Goal: Task Accomplishment & Management: Manage account settings

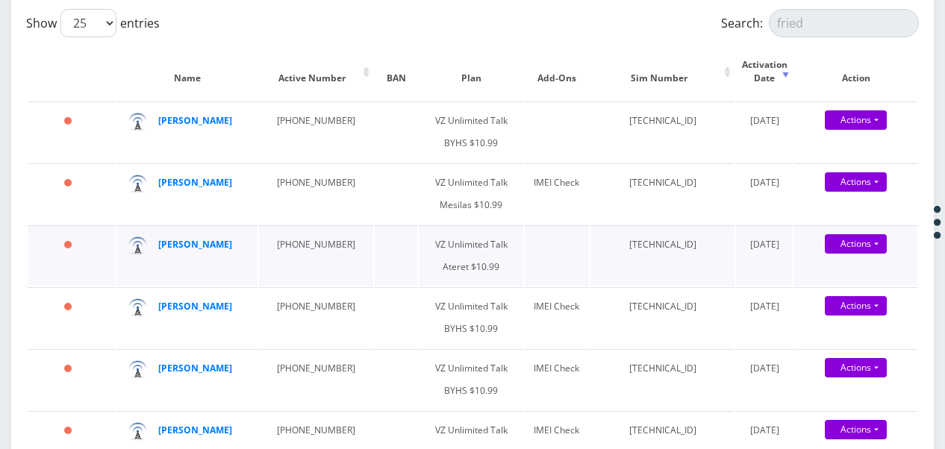
scroll to position [75, 0]
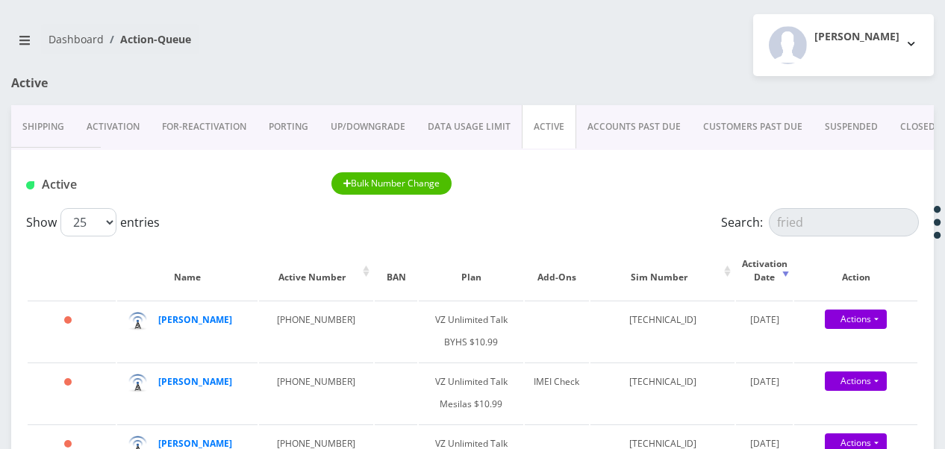
click at [772, 225] on input "fried" at bounding box center [844, 222] width 150 height 28
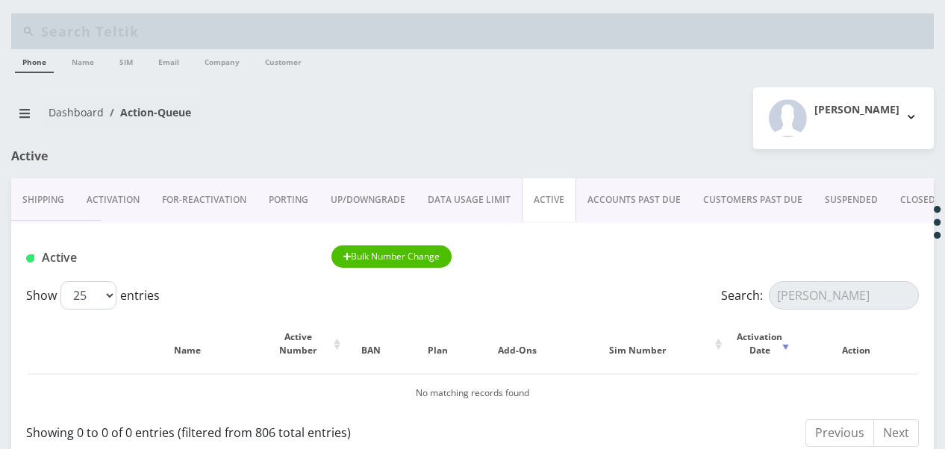
scroll to position [0, 0]
drag, startPoint x: 846, startPoint y: 303, endPoint x: 708, endPoint y: 281, distance: 139.8
type input "dov fried"
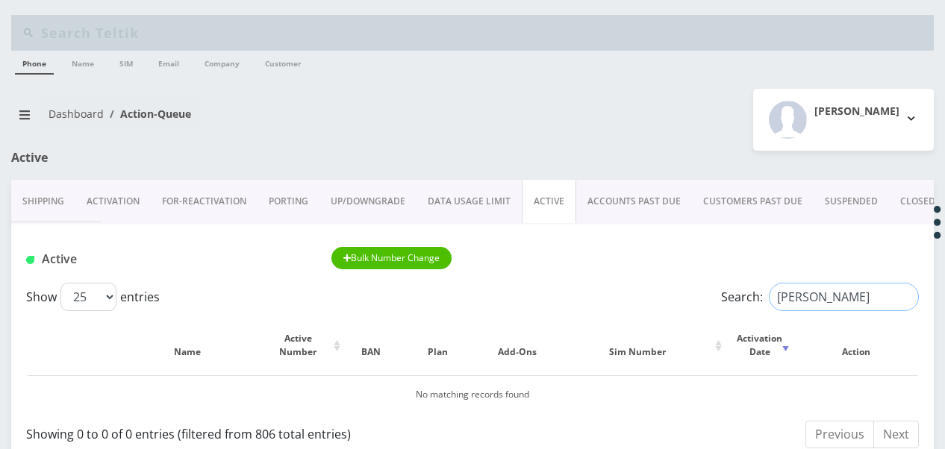
click at [903, 294] on input "dov fried" at bounding box center [844, 297] width 150 height 28
click at [788, 293] on input "Search:" at bounding box center [844, 297] width 150 height 28
click at [509, 194] on link "DATA USAGE LIMIT" at bounding box center [468, 201] width 105 height 43
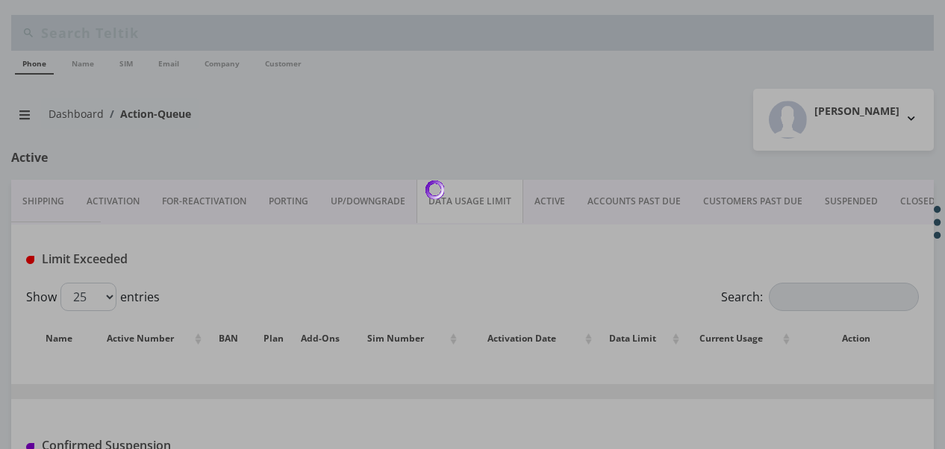
click at [552, 198] on div at bounding box center [472, 224] width 945 height 449
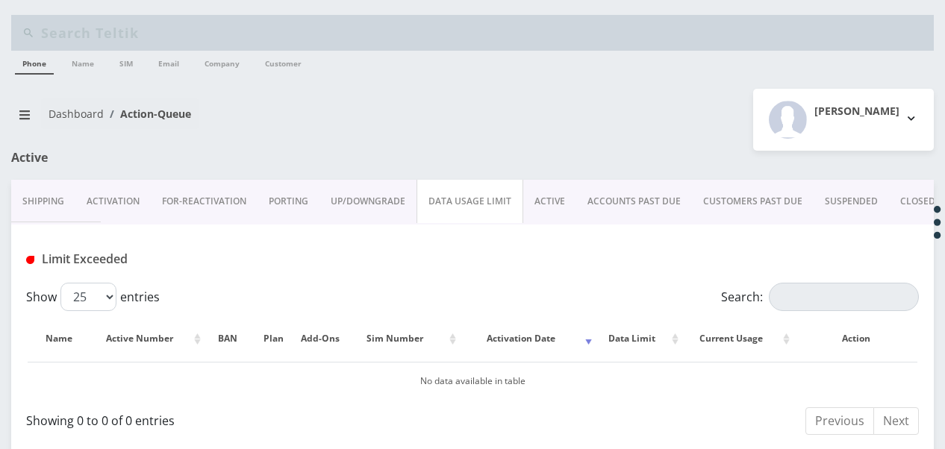
click at [552, 198] on link "ACTIVE" at bounding box center [549, 201] width 53 height 43
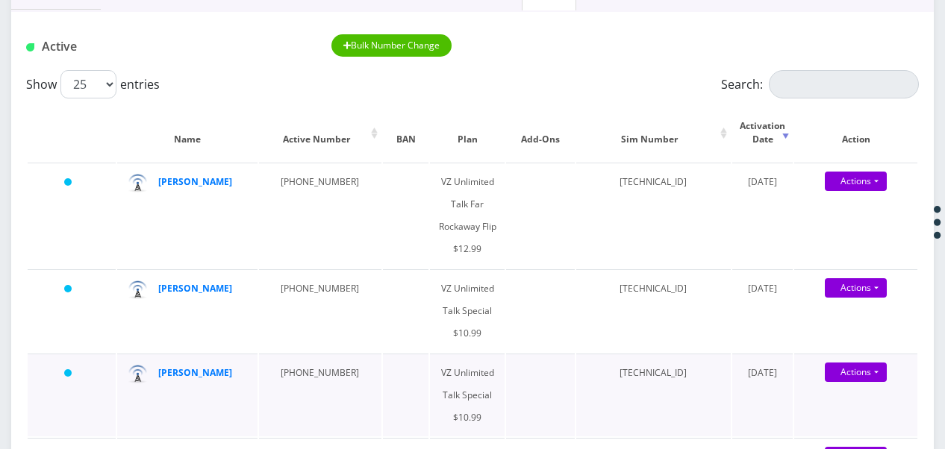
scroll to position [149, 0]
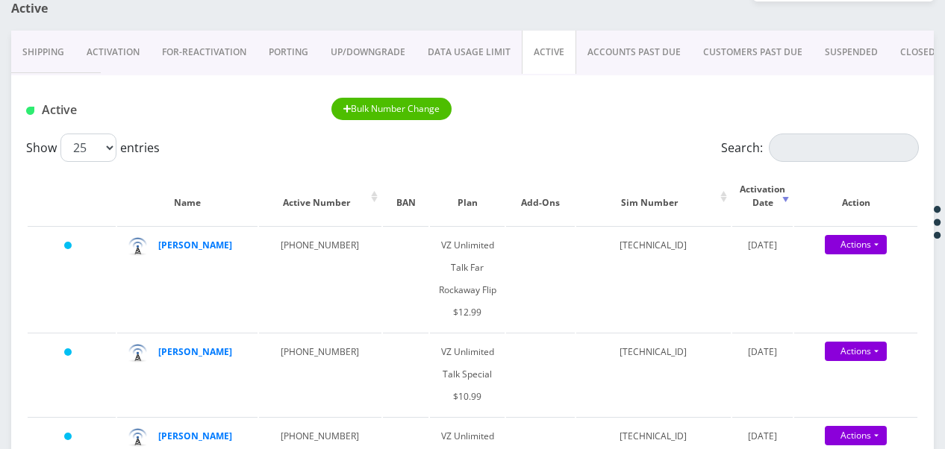
click at [589, 54] on link "ACCOUNTS PAST DUE" at bounding box center [634, 52] width 116 height 43
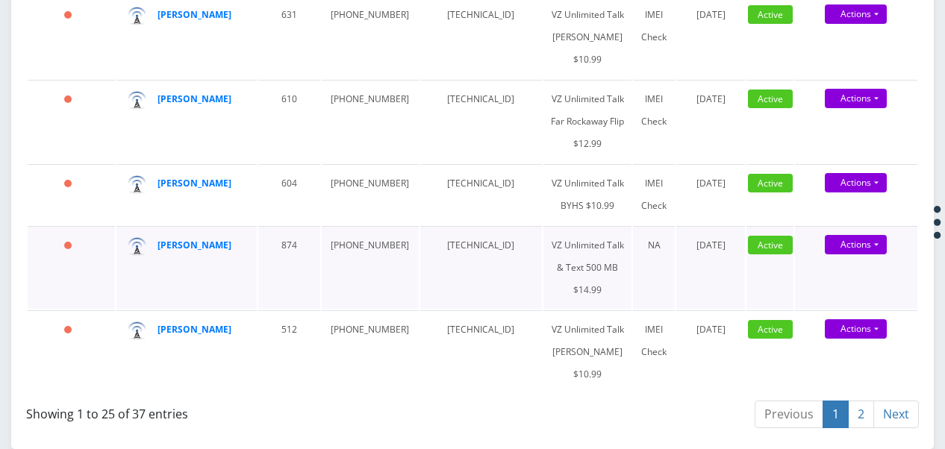
scroll to position [2961, 0]
click at [859, 416] on link "2" at bounding box center [861, 415] width 26 height 28
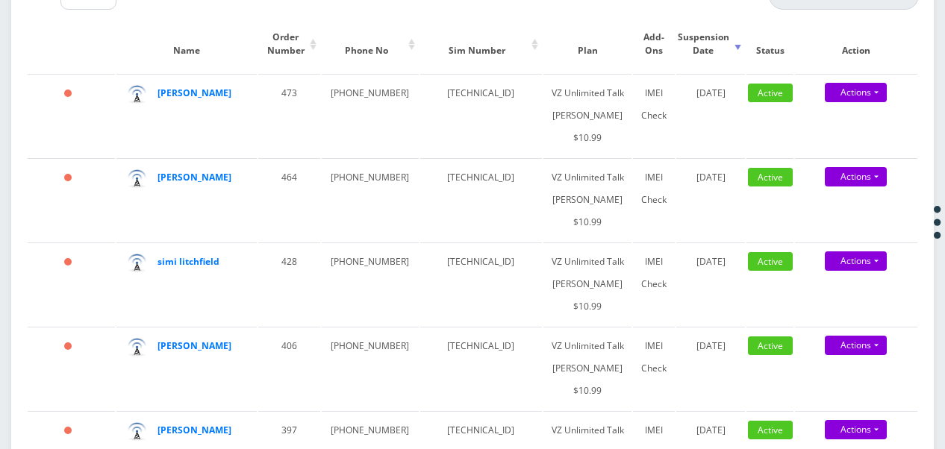
scroll to position [166, 0]
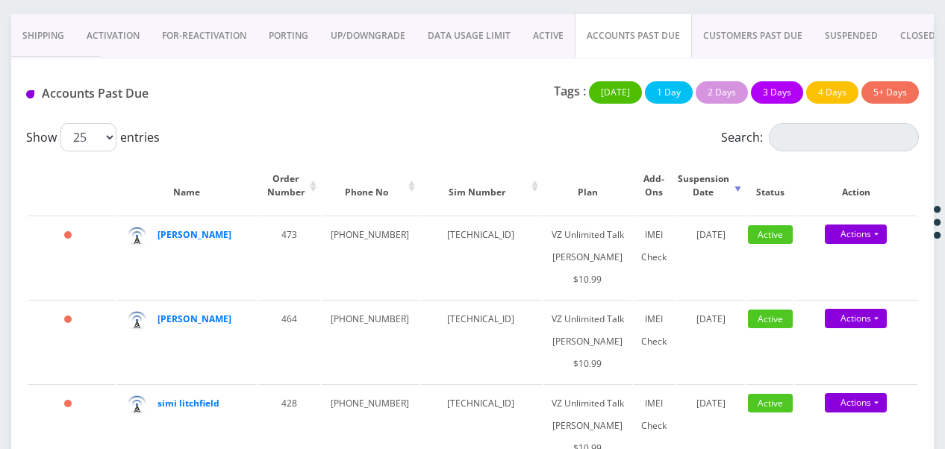
drag, startPoint x: 546, startPoint y: 31, endPoint x: 564, endPoint y: 42, distance: 20.7
click at [546, 31] on link "ACTIVE" at bounding box center [548, 35] width 53 height 43
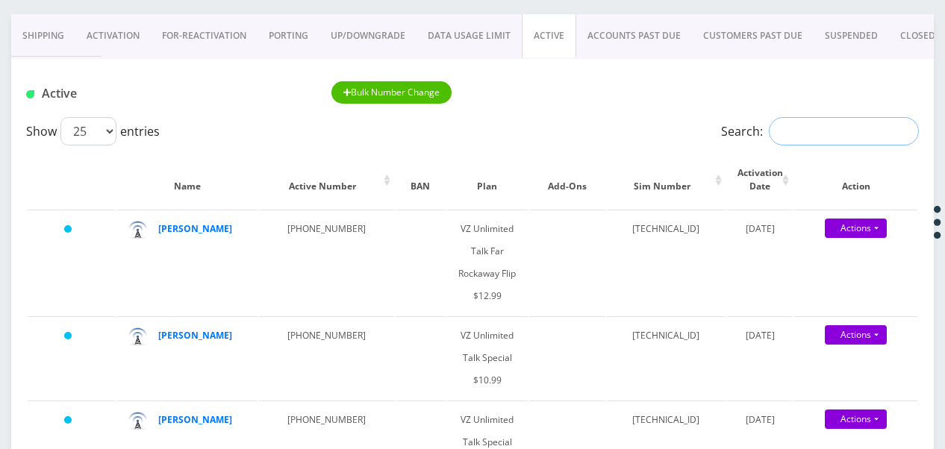
click at [797, 131] on input "Search:" at bounding box center [844, 131] width 150 height 28
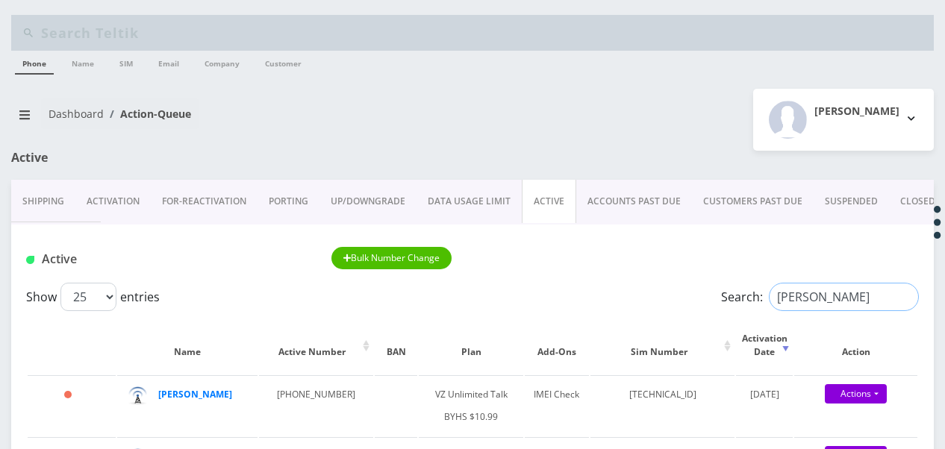
drag, startPoint x: 814, startPoint y: 304, endPoint x: 660, endPoint y: 270, distance: 157.4
click at [692, 299] on div "Show 25 50 100 250 500 1000 entries Search: shaindy" at bounding box center [472, 297] width 893 height 28
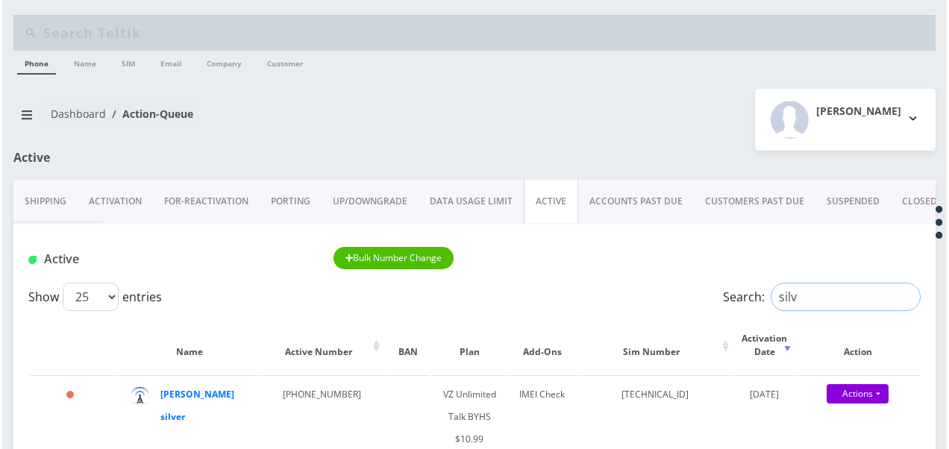
scroll to position [75, 0]
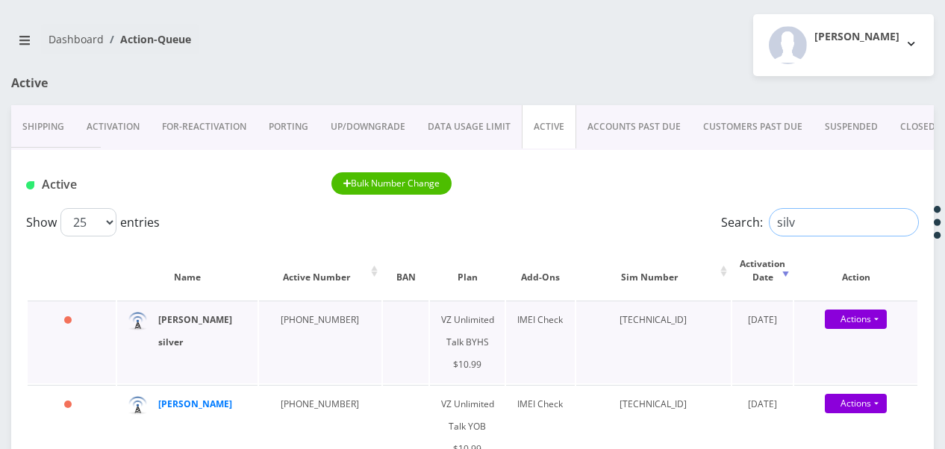
type input "silv"
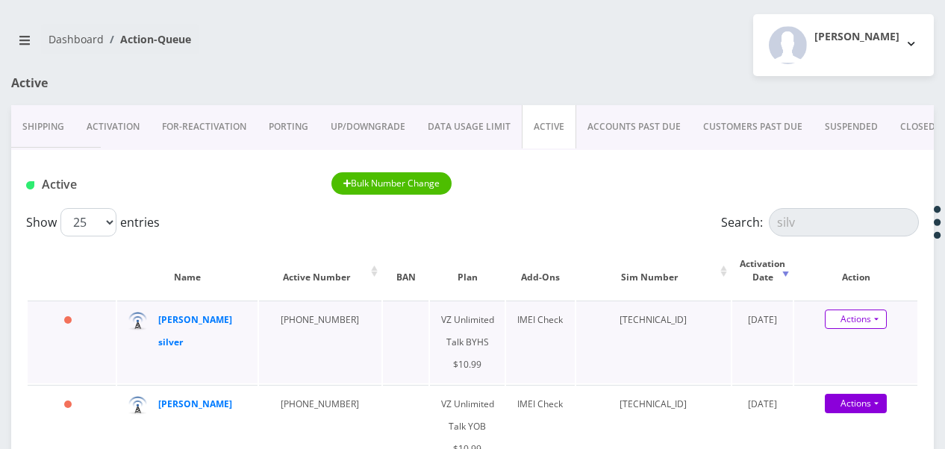
click at [884, 319] on link "Actions" at bounding box center [856, 319] width 62 height 19
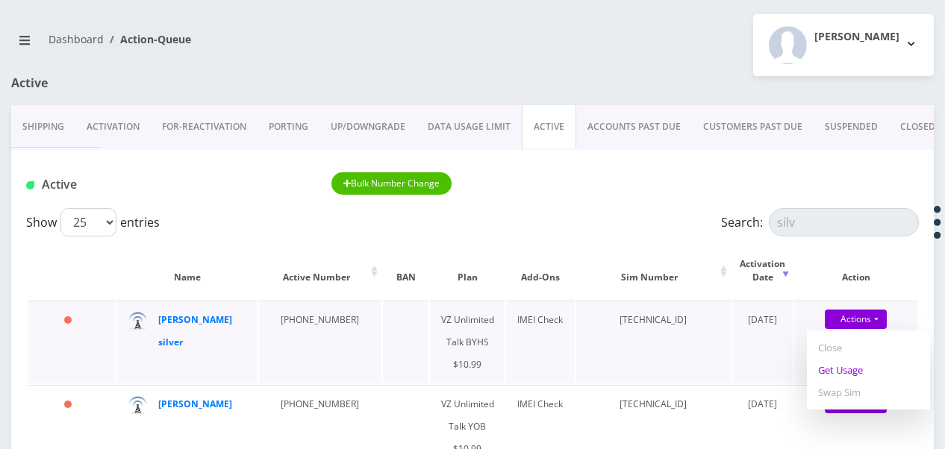
click at [864, 378] on link "Get Usage" at bounding box center [868, 370] width 123 height 22
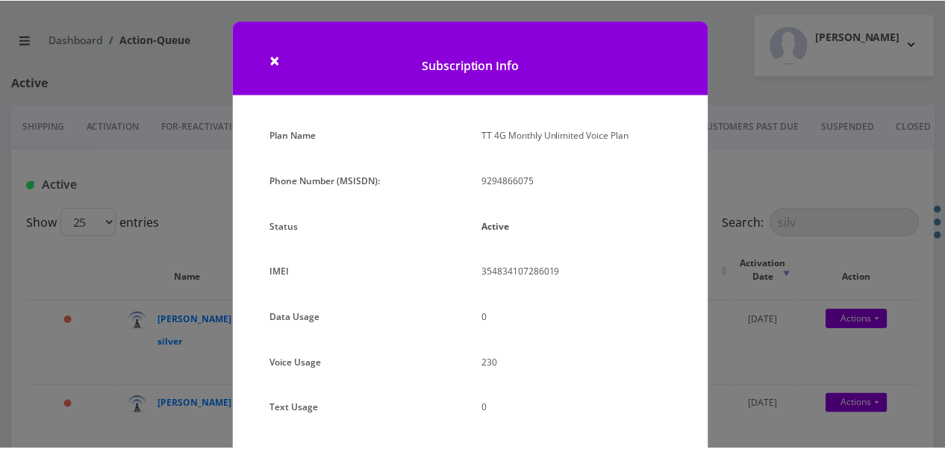
scroll to position [183, 0]
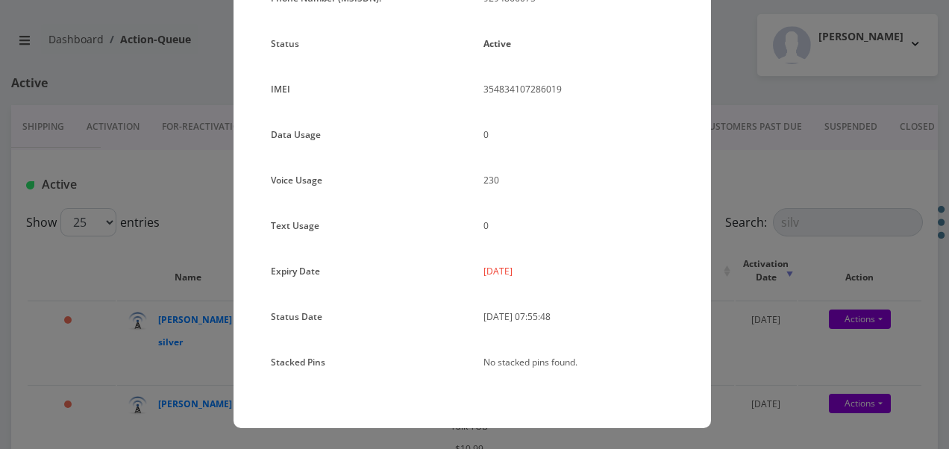
click at [806, 267] on div "× Subscription Info Plan Name TT 4G Monthly Unlimited Voice Plan Phone Number (…" at bounding box center [474, 224] width 949 height 449
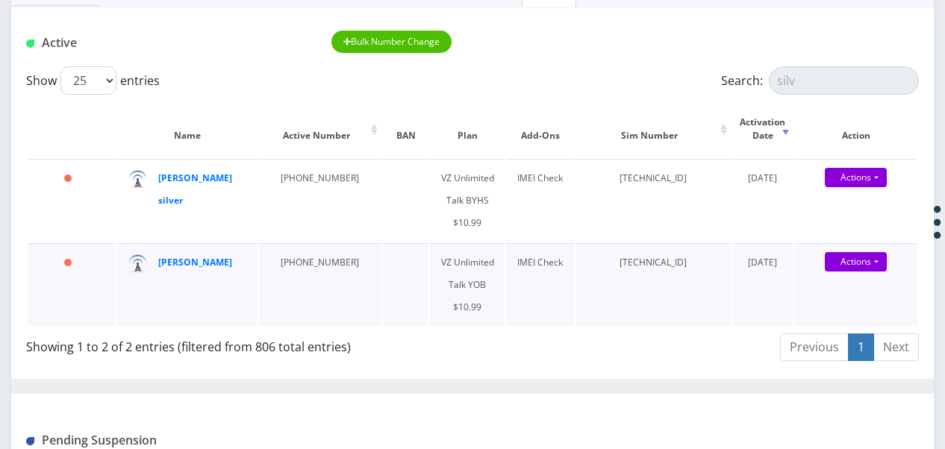
scroll to position [149, 0]
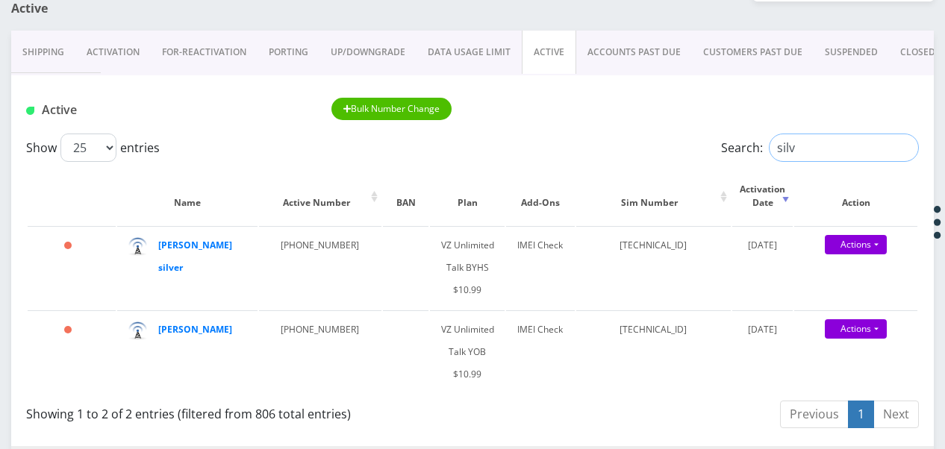
click at [902, 146] on input "silv" at bounding box center [844, 148] width 150 height 28
click at [624, 50] on link "ACCOUNTS PAST DUE" at bounding box center [634, 52] width 116 height 43
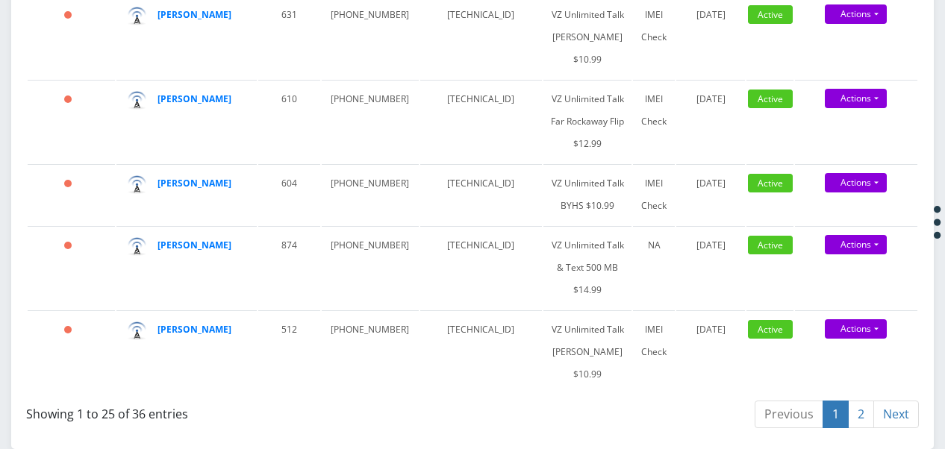
scroll to position [2961, 0]
click at [871, 235] on link "Actions" at bounding box center [856, 244] width 62 height 19
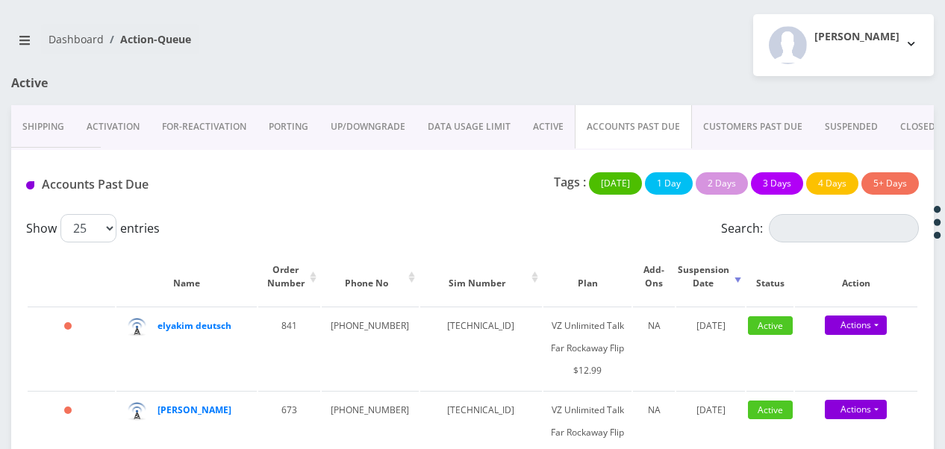
scroll to position [0, 0]
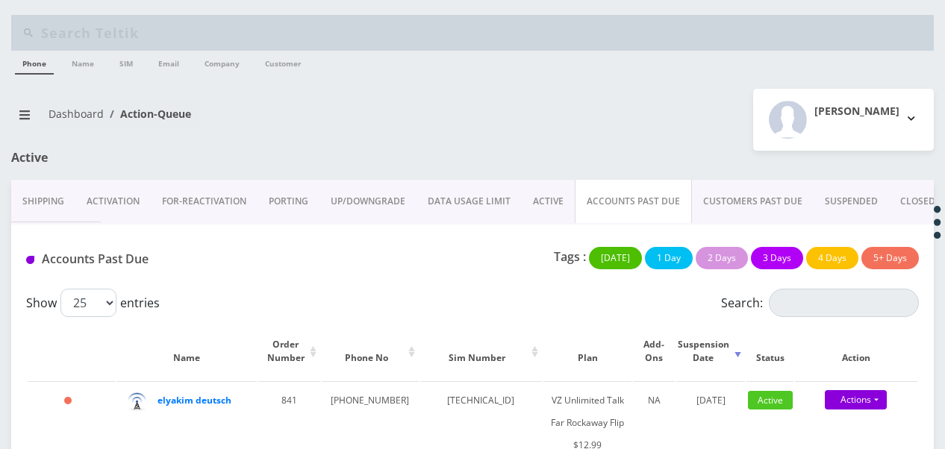
click at [556, 208] on link "ACTIVE" at bounding box center [548, 201] width 53 height 43
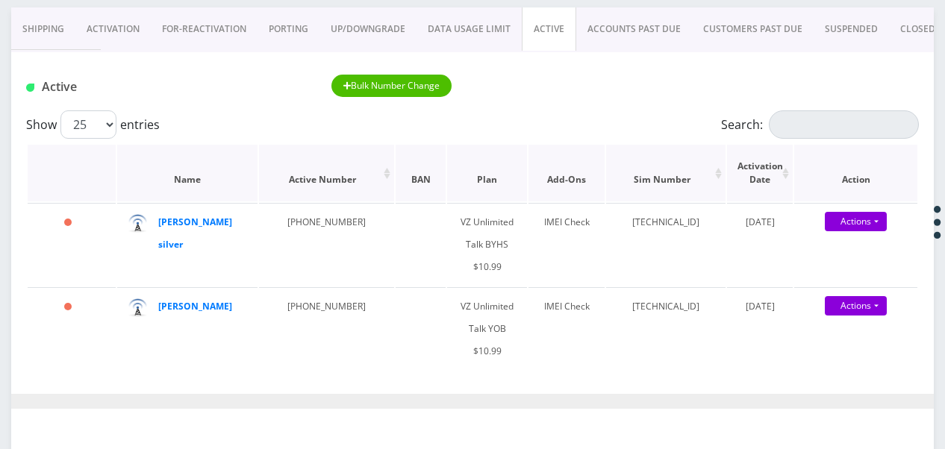
scroll to position [149, 0]
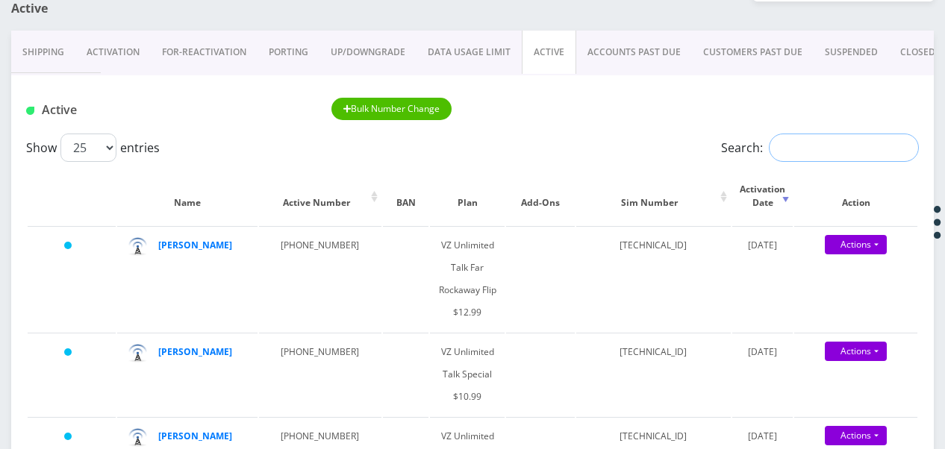
click at [784, 160] on input "Search:" at bounding box center [844, 148] width 150 height 28
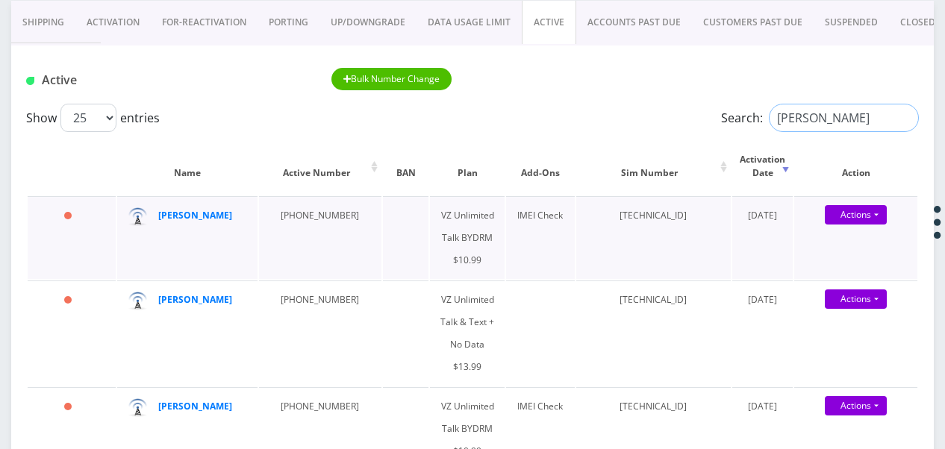
scroll to position [224, 0]
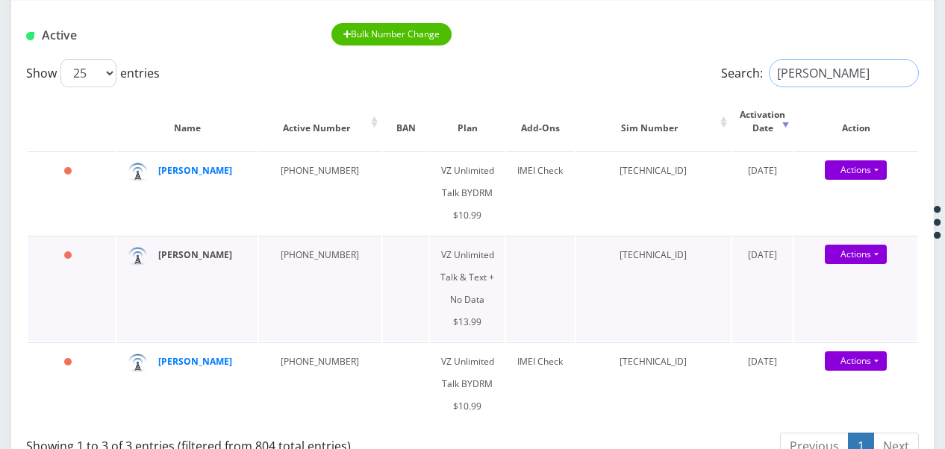
type input "kleiner"
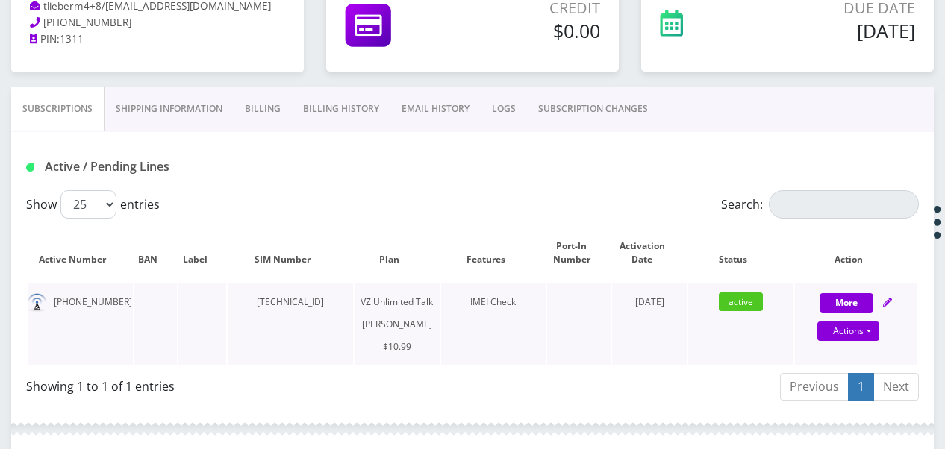
scroll to position [163, 0]
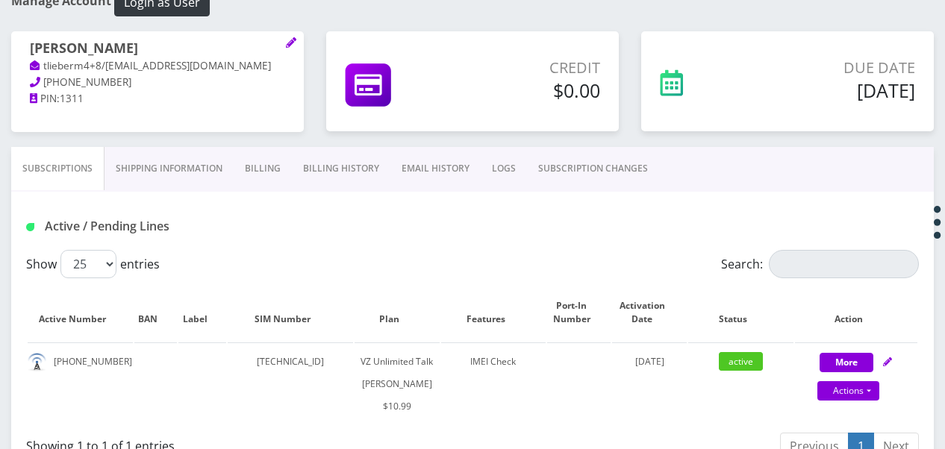
click at [163, 169] on link "Shipping Information" at bounding box center [168, 168] width 129 height 43
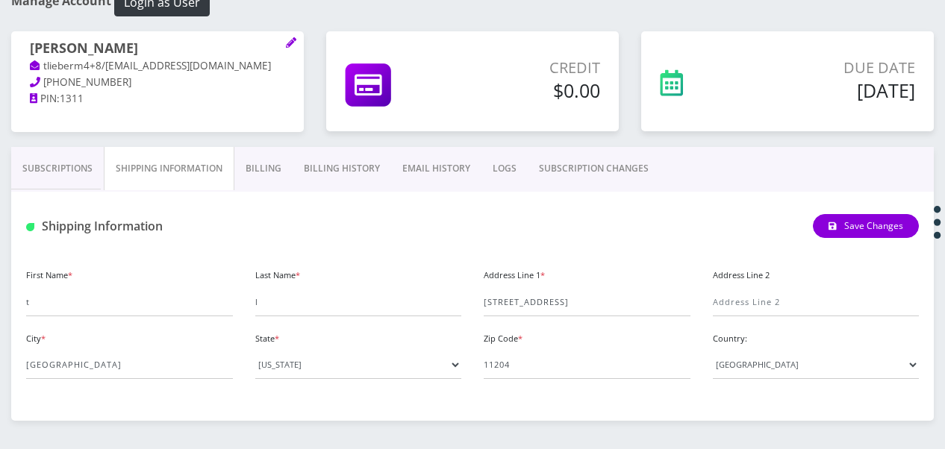
click at [67, 174] on link "Subscriptions" at bounding box center [57, 168] width 93 height 43
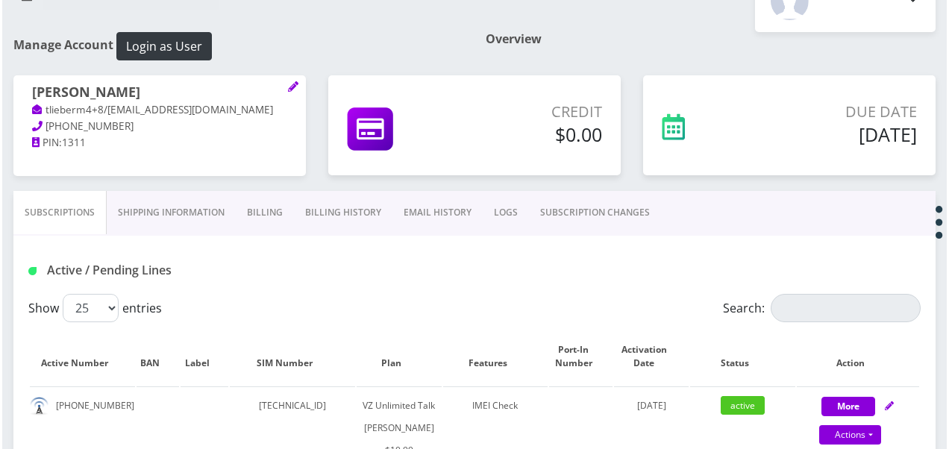
scroll to position [149, 0]
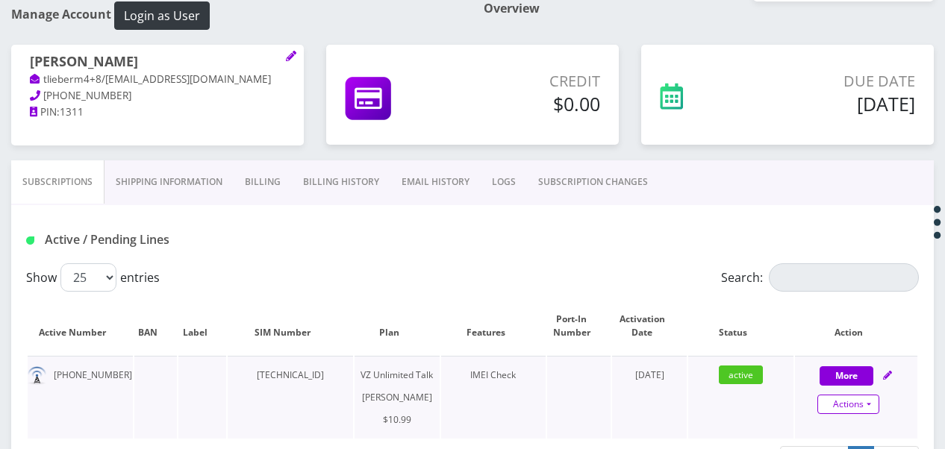
click at [875, 408] on link "Actions" at bounding box center [848, 404] width 62 height 19
select select "366"
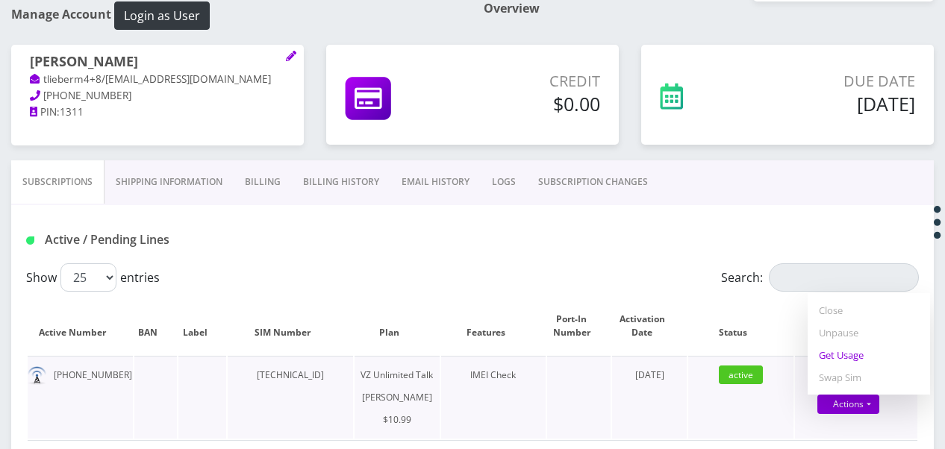
click at [849, 360] on link "Get Usage" at bounding box center [869, 355] width 122 height 22
select select "366"
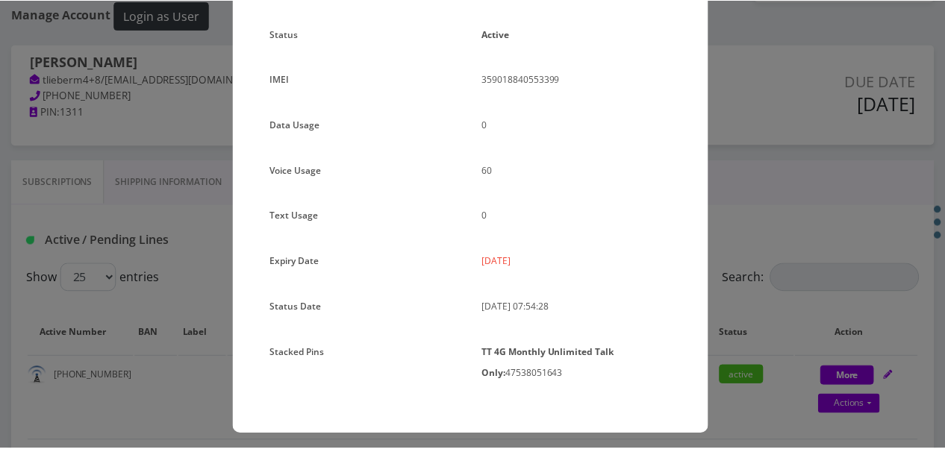
scroll to position [199, 0]
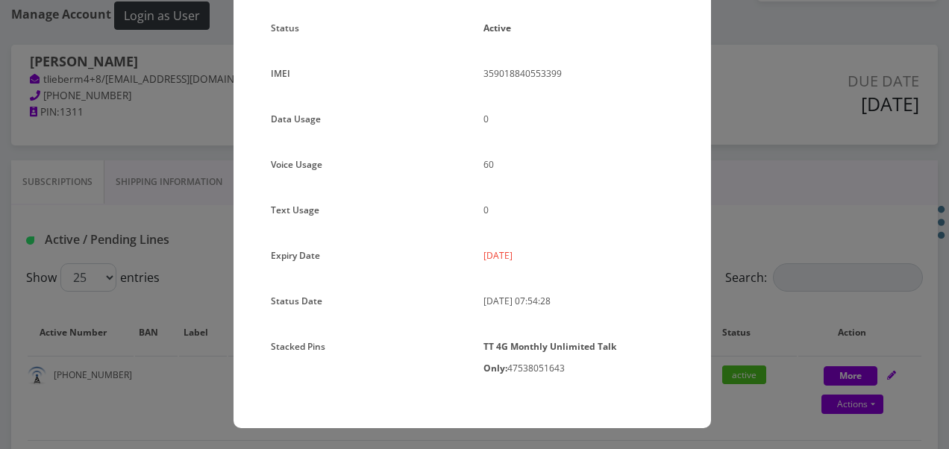
click at [809, 325] on div "× Subscription Info Plan Name TT 4G Monthly Unlimited Voice Plan Phone Number (…" at bounding box center [474, 224] width 949 height 449
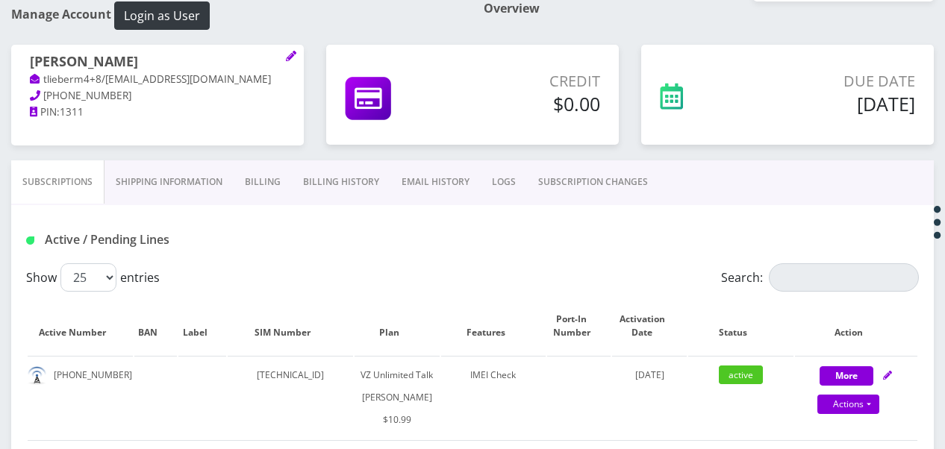
click at [259, 181] on link "Billing" at bounding box center [263, 181] width 58 height 43
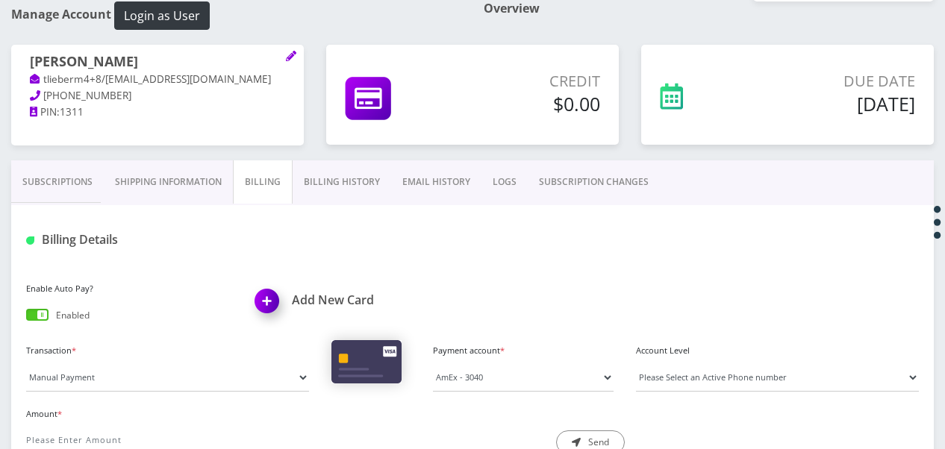
click at [42, 312] on span at bounding box center [37, 315] width 22 height 12
click at [26, 318] on input "checkbox" at bounding box center [26, 318] width 0 height 0
click at [67, 173] on link "Subscriptions" at bounding box center [57, 181] width 93 height 43
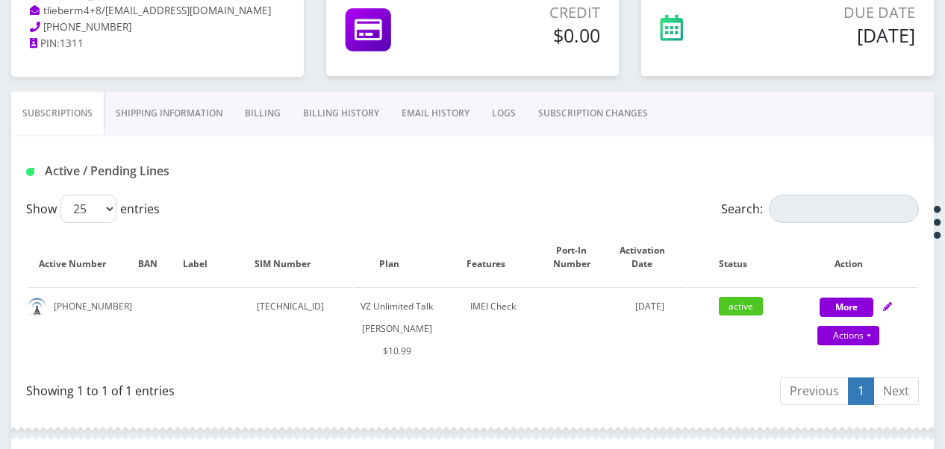
scroll to position [299, 0]
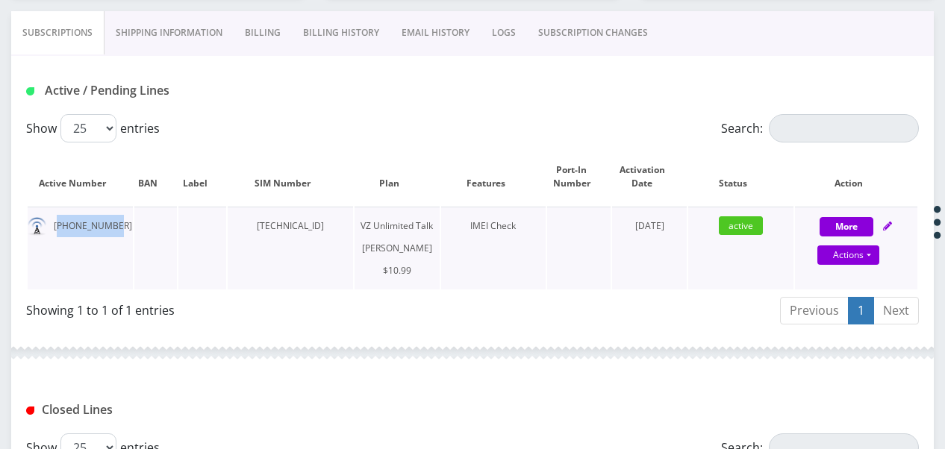
drag, startPoint x: 57, startPoint y: 221, endPoint x: 117, endPoint y: 224, distance: 60.5
click at [117, 224] on td "929-271-2917" at bounding box center [80, 248] width 105 height 83
drag, startPoint x: 117, startPoint y: 224, endPoint x: 64, endPoint y: 249, distance: 58.4
click at [64, 249] on td "929-271-2917" at bounding box center [80, 248] width 105 height 83
click at [52, 229] on td "929-271-2917" at bounding box center [80, 248] width 105 height 83
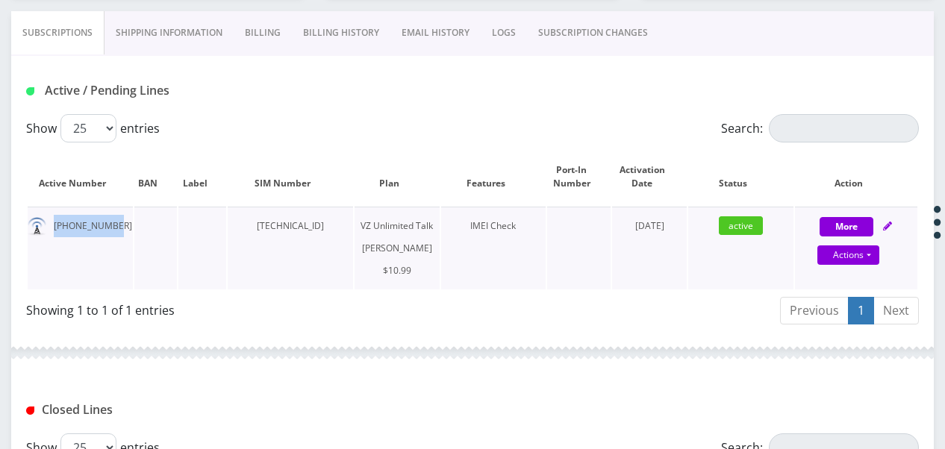
drag, startPoint x: 52, startPoint y: 227, endPoint x: 117, endPoint y: 231, distance: 65.0
click at [117, 231] on td "929-271-2917" at bounding box center [80, 248] width 105 height 83
drag, startPoint x: 117, startPoint y: 231, endPoint x: 102, endPoint y: 222, distance: 18.1
copy td "929-271-2917"
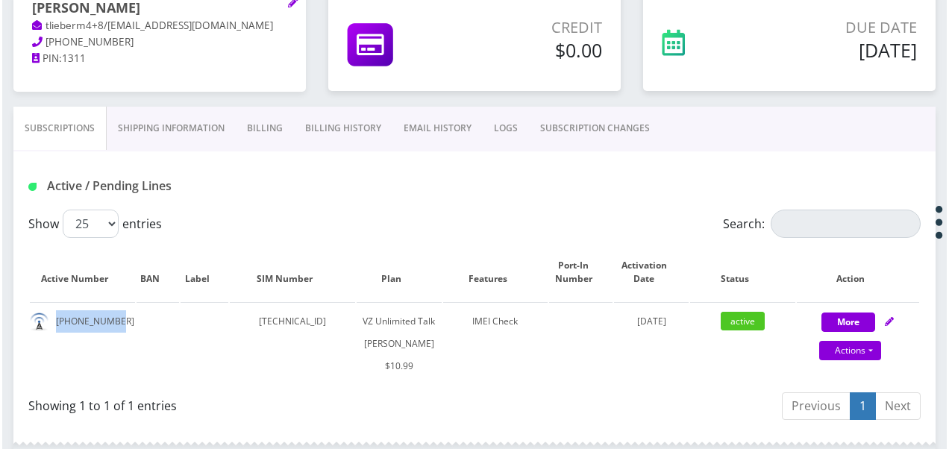
scroll to position [224, 0]
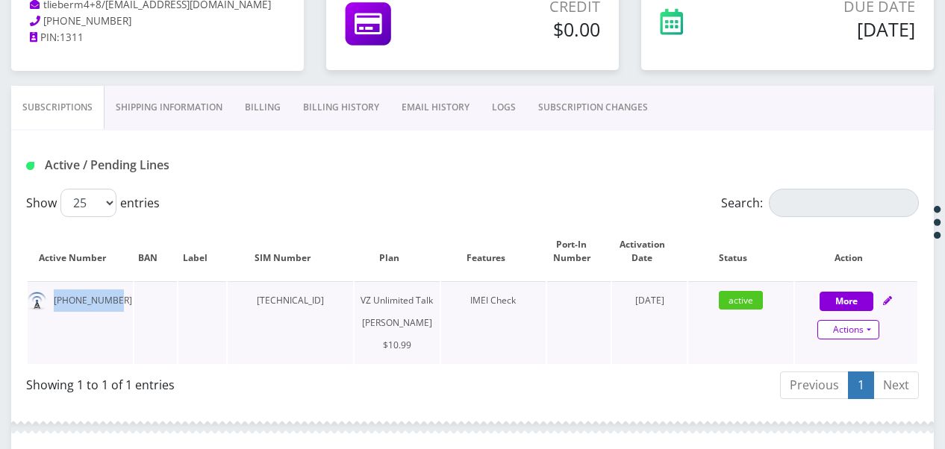
click at [871, 331] on link "Actions" at bounding box center [848, 329] width 62 height 19
select select "366"
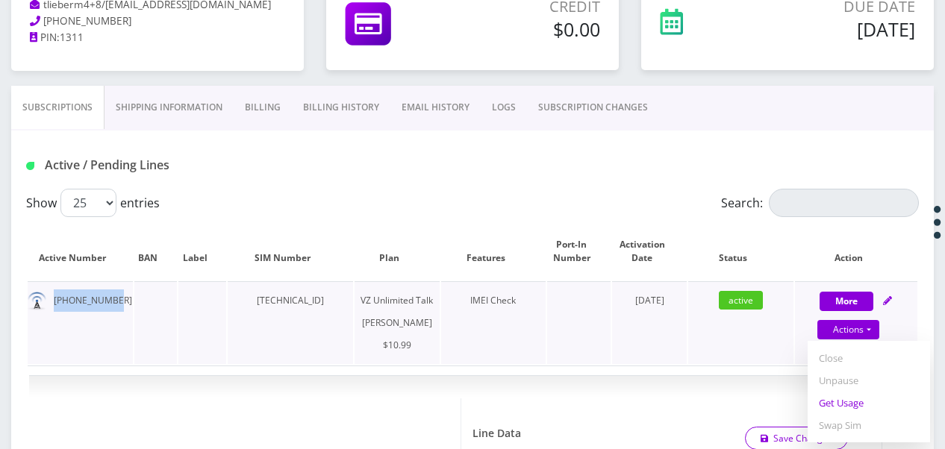
click at [851, 403] on link "Get Usage" at bounding box center [869, 403] width 122 height 22
select select "366"
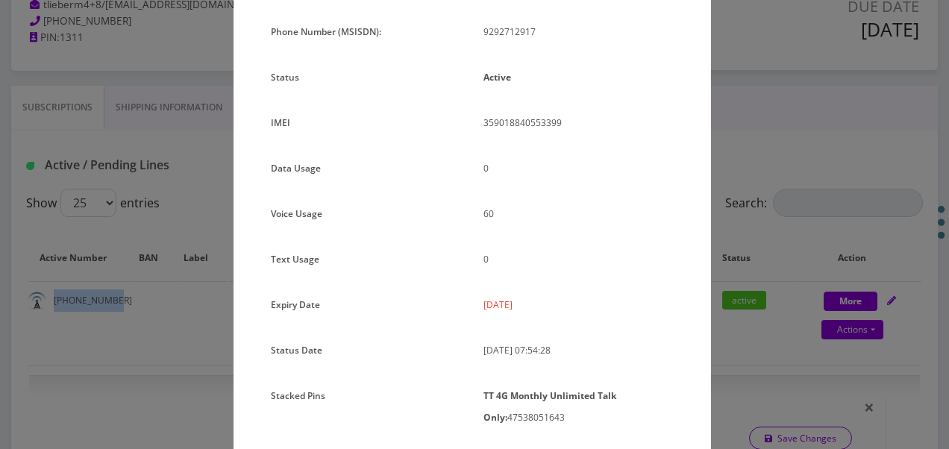
scroll to position [199, 0]
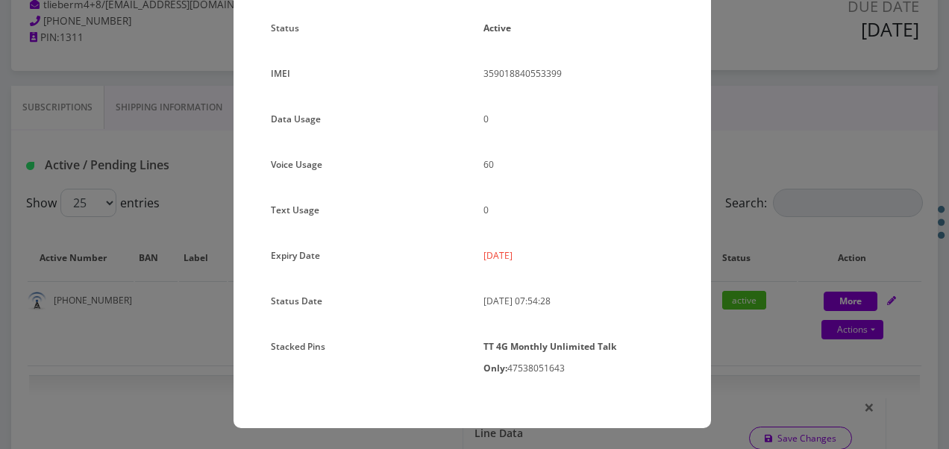
click at [260, 169] on div "Voice Usage" at bounding box center [366, 171] width 213 height 34
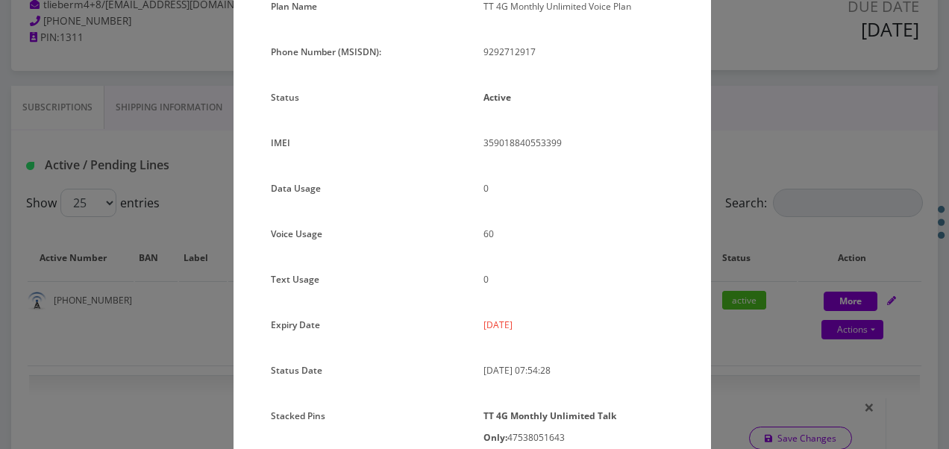
scroll to position [0, 0]
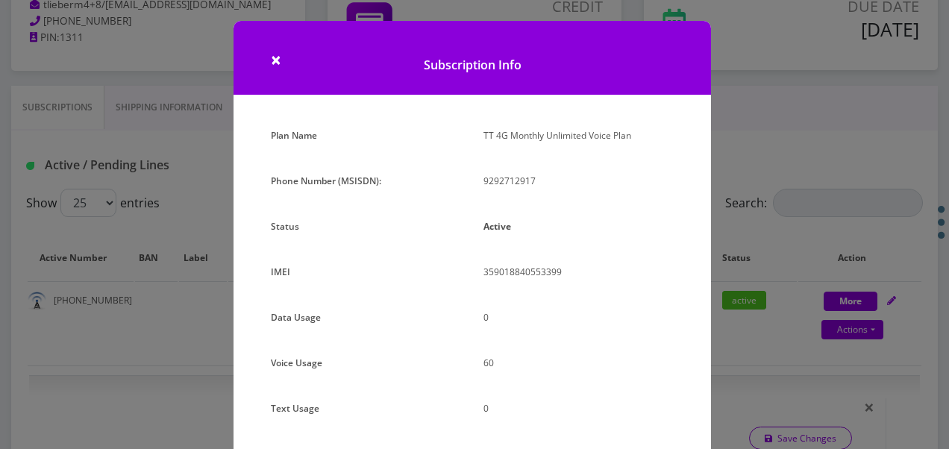
click at [213, 64] on div "× Subscription Info Plan Name TT 4G Monthly Unlimited Voice Plan Phone Number (…" at bounding box center [474, 224] width 949 height 449
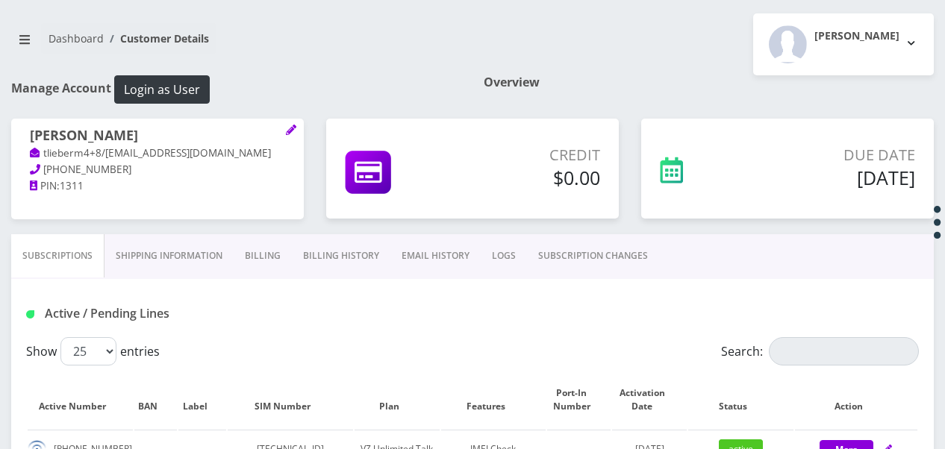
scroll to position [149, 0]
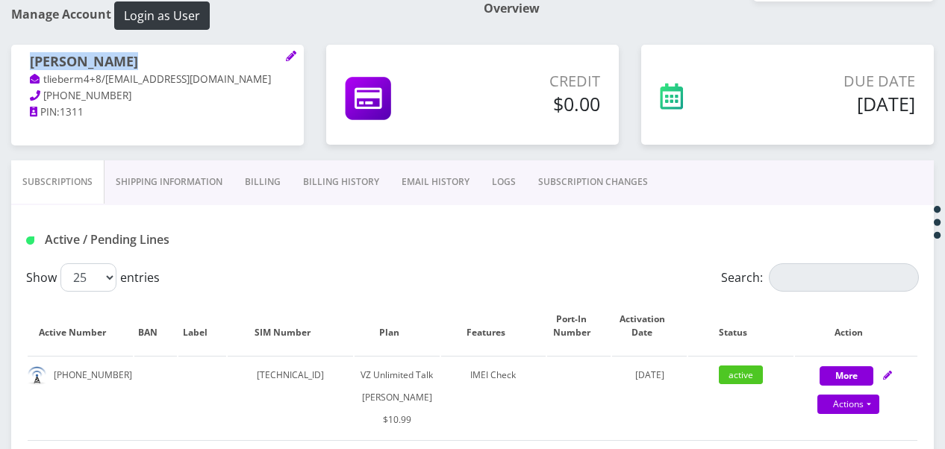
drag, startPoint x: 27, startPoint y: 55, endPoint x: 125, endPoint y: 61, distance: 98.7
click at [125, 61] on div "shaindy bauer tlieberm4+8/ 488484577@gmail.com 718-972-6412 PIN: 1311" at bounding box center [157, 87] width 293 height 85
drag, startPoint x: 125, startPoint y: 61, endPoint x: 99, endPoint y: 69, distance: 27.2
copy h1 "shaindy bauer"
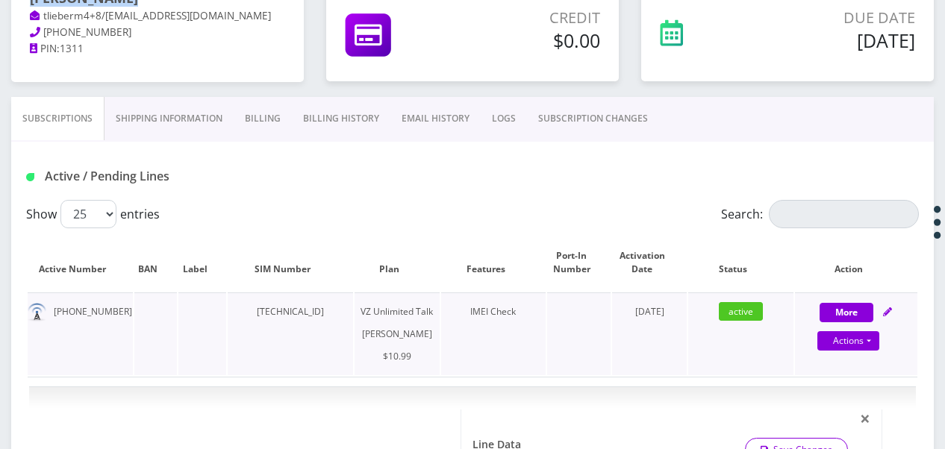
scroll to position [299, 0]
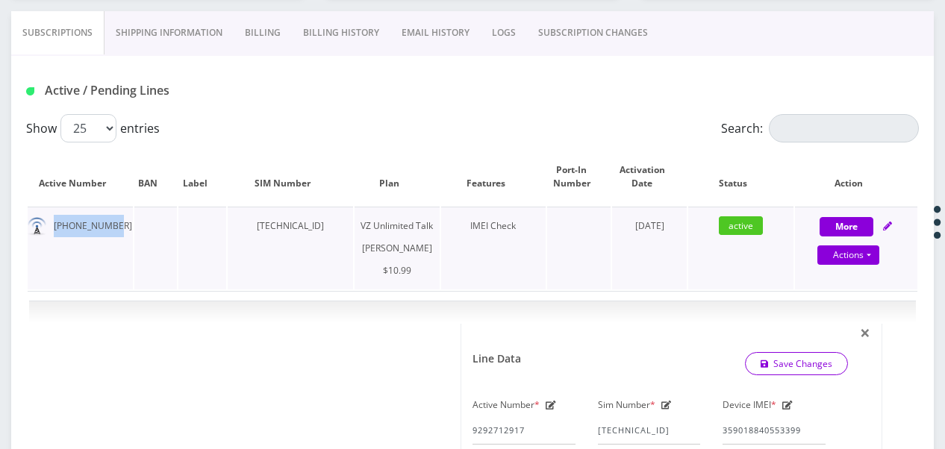
drag, startPoint x: 114, startPoint y: 227, endPoint x: 51, endPoint y: 228, distance: 63.4
click at [51, 228] on td "929-271-2917" at bounding box center [80, 248] width 105 height 83
drag, startPoint x: 51, startPoint y: 228, endPoint x: 81, endPoint y: 226, distance: 29.9
copy td "929-271-2917"
drag, startPoint x: 252, startPoint y: 225, endPoint x: 366, endPoint y: 230, distance: 113.5
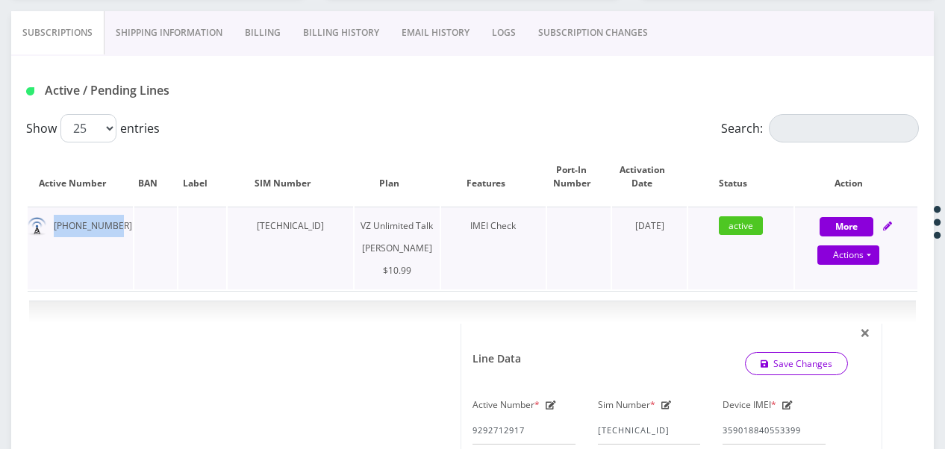
click at [352, 230] on td "89148000010413090887" at bounding box center [290, 248] width 125 height 83
drag, startPoint x: 366, startPoint y: 230, endPoint x: 331, endPoint y: 220, distance: 35.7
copy td "89148000010413090887"
click at [880, 259] on div "Actions Suspend Close Unpause Get Usage Swap Sim" at bounding box center [848, 256] width 122 height 22
select select "366"
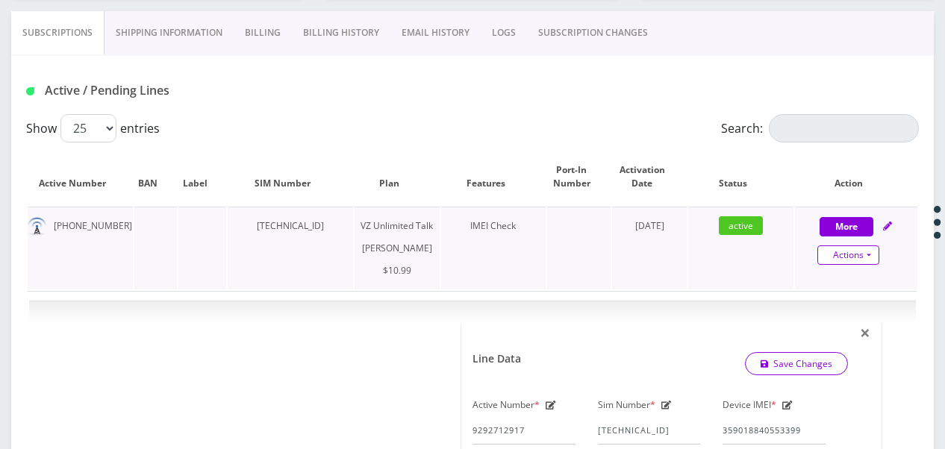
click at [873, 257] on link "Actions" at bounding box center [848, 255] width 62 height 19
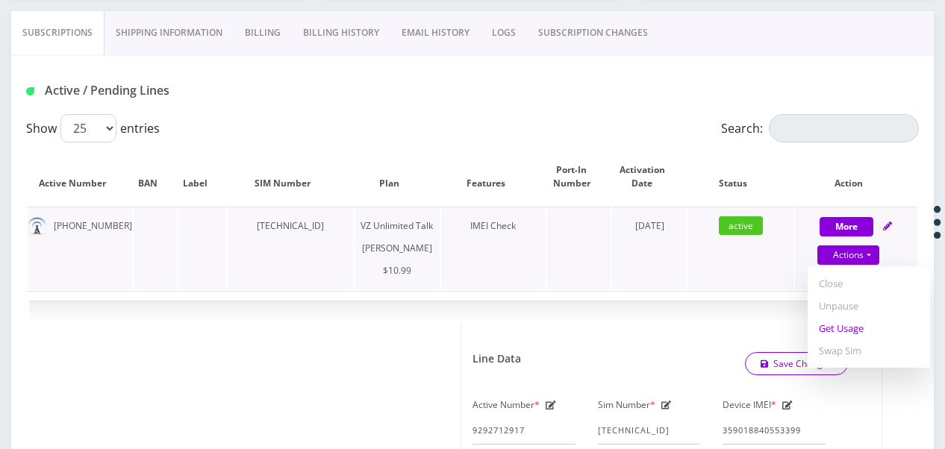
click at [861, 326] on link "Get Usage" at bounding box center [869, 328] width 122 height 22
select select "366"
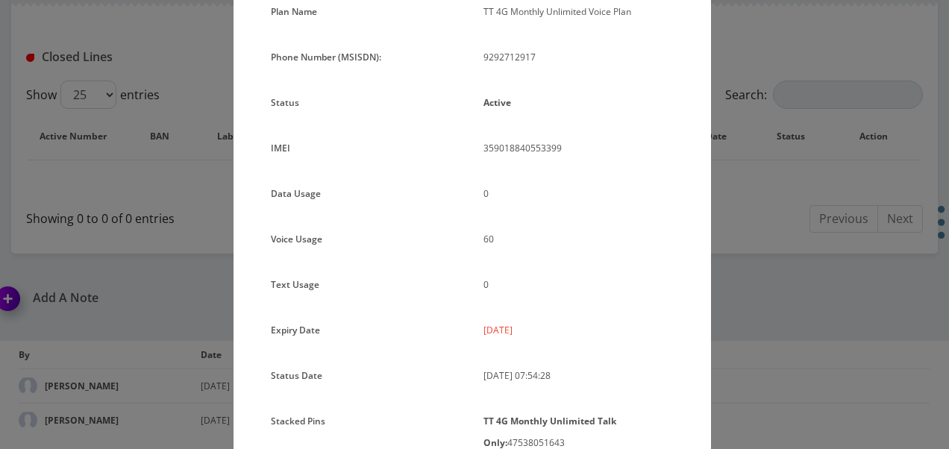
scroll to position [0, 0]
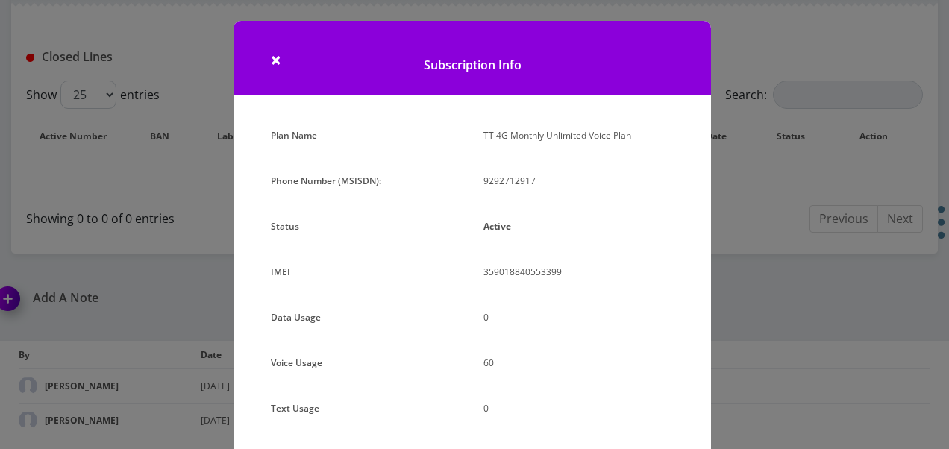
click at [760, 240] on div "× Subscription Info Plan Name TT 4G Monthly Unlimited Voice Plan Phone Number (…" at bounding box center [474, 224] width 949 height 449
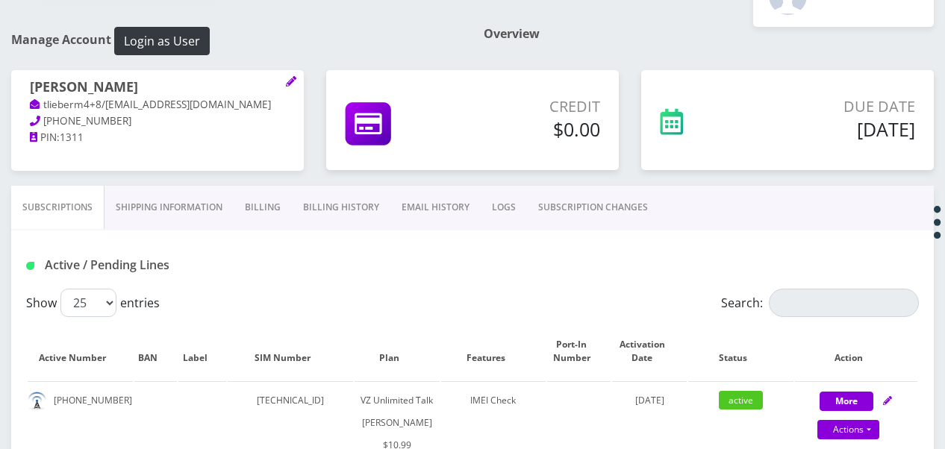
scroll to position [272, 0]
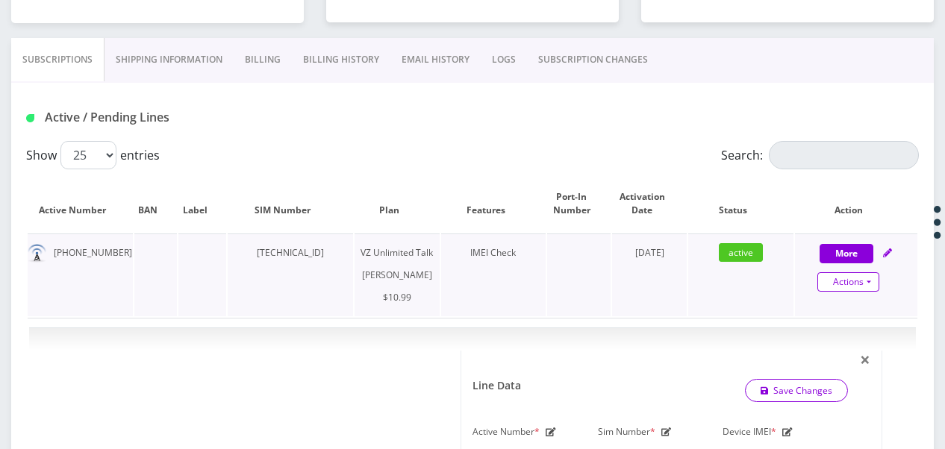
click at [875, 281] on link "Actions" at bounding box center [848, 281] width 62 height 19
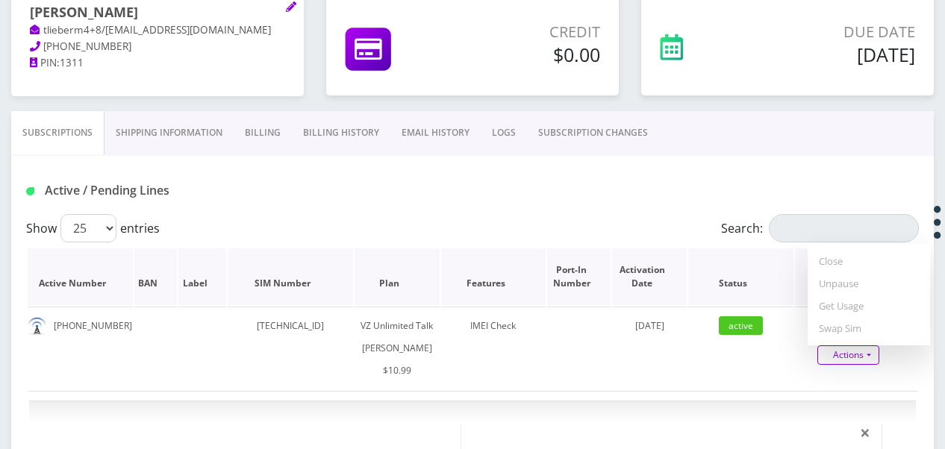
scroll to position [197, 0]
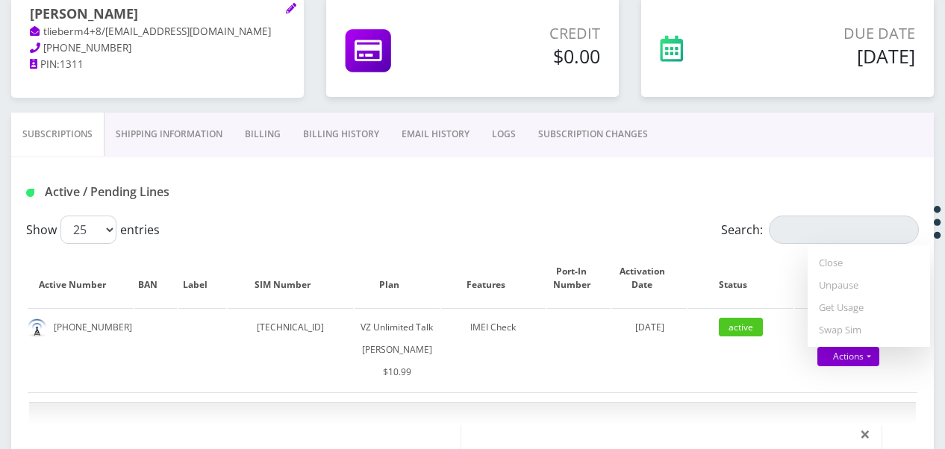
click at [255, 143] on link "Billing" at bounding box center [263, 134] width 58 height 43
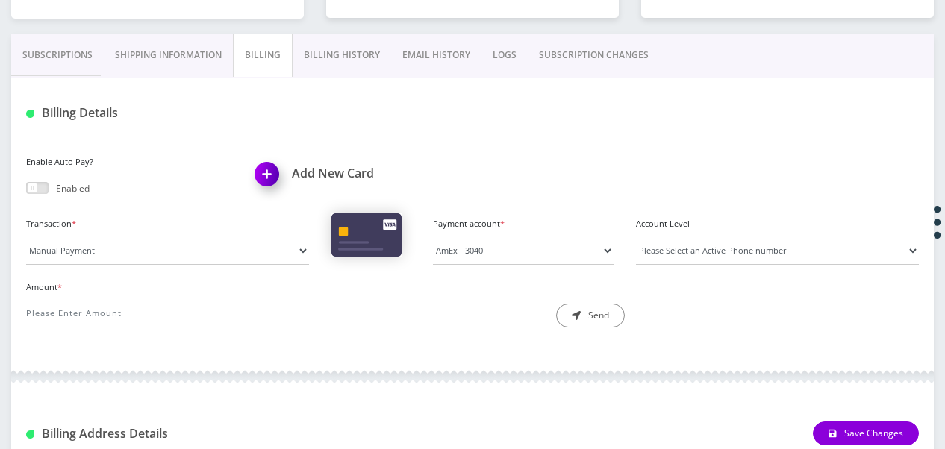
scroll to position [202, 0]
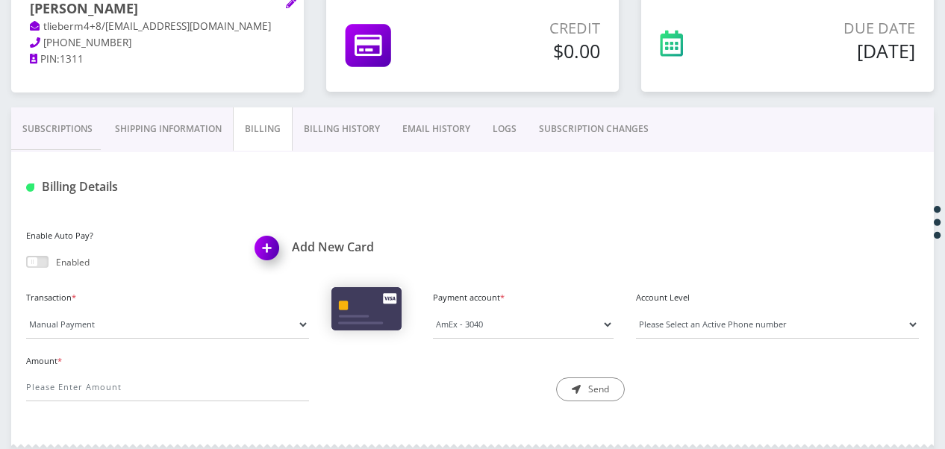
click at [215, 125] on link "Shipping Information" at bounding box center [168, 128] width 129 height 43
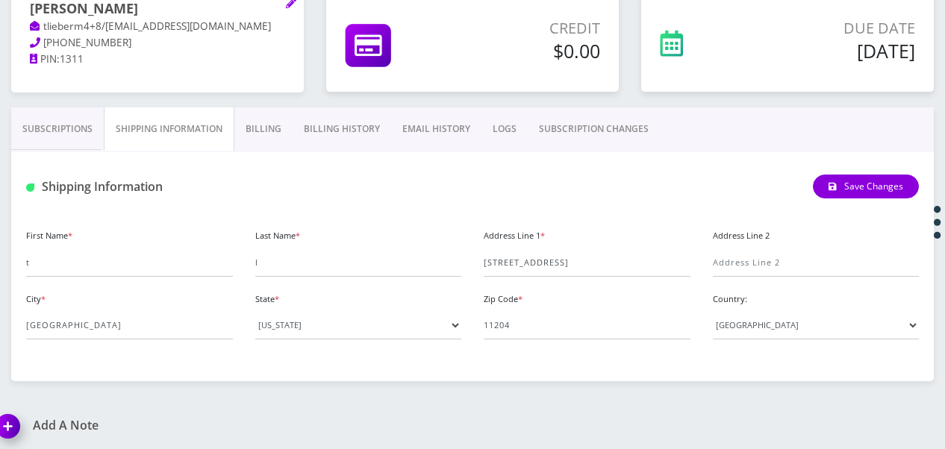
click at [324, 135] on link "Billing History" at bounding box center [342, 128] width 99 height 43
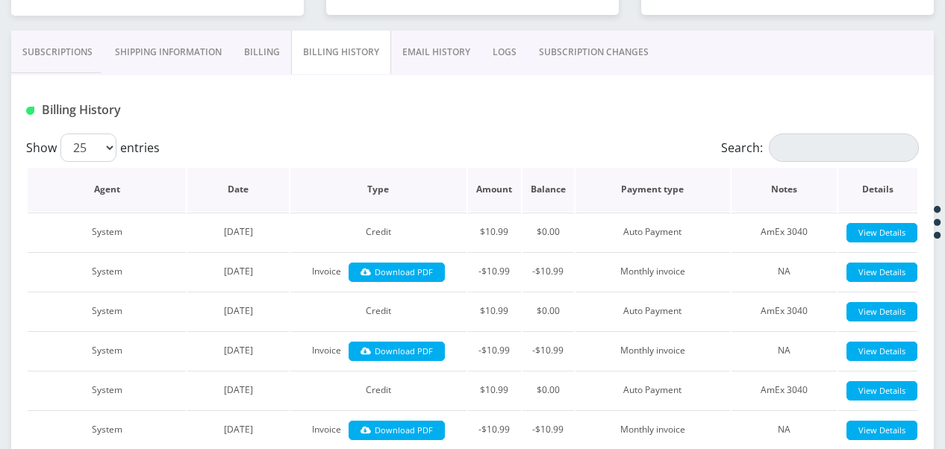
scroll to position [261, 0]
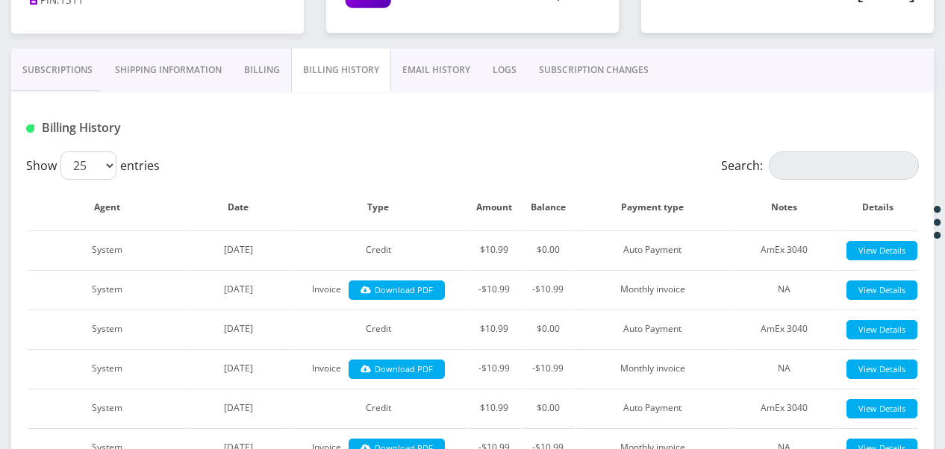
click at [60, 60] on link "Subscriptions" at bounding box center [57, 70] width 93 height 43
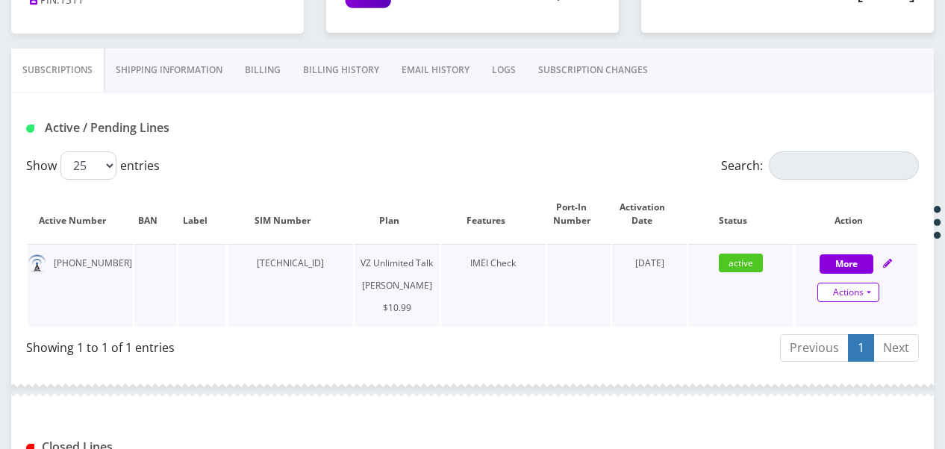
click at [870, 295] on link "Actions" at bounding box center [848, 292] width 62 height 19
select select "366"
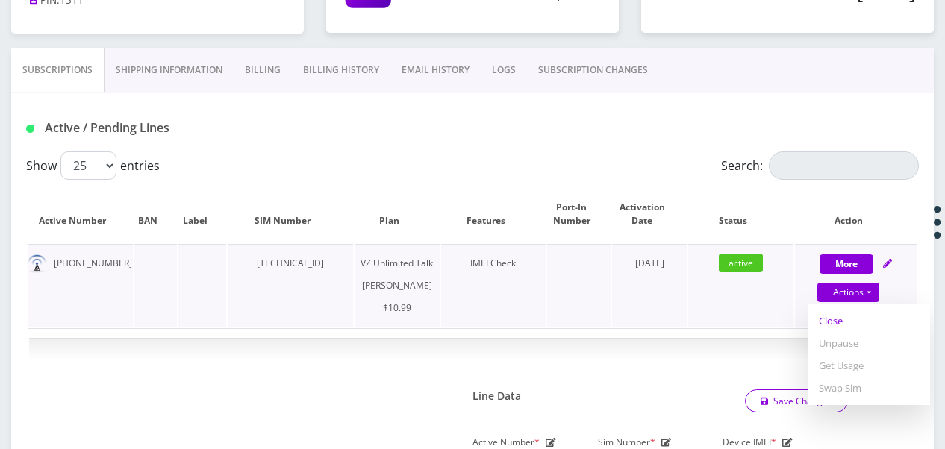
click at [839, 323] on link "Close" at bounding box center [869, 321] width 122 height 22
select select "366"
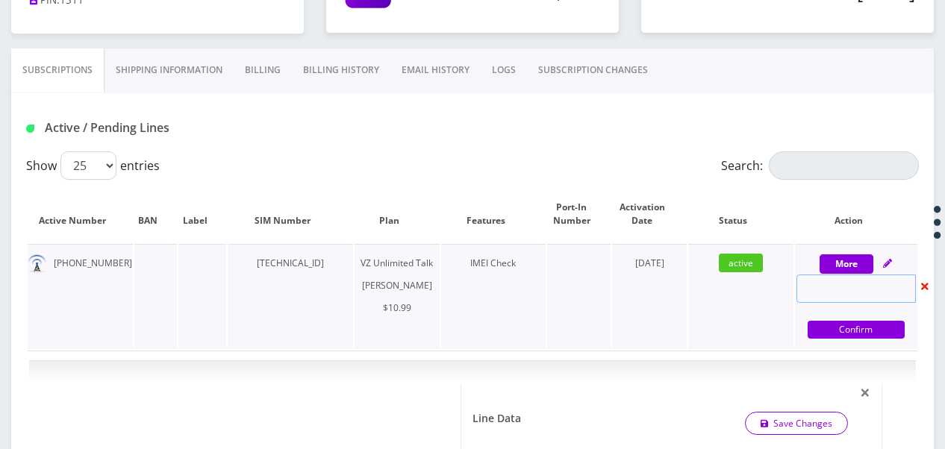
click at [863, 281] on input "text" at bounding box center [855, 289] width 119 height 28
select select "366"
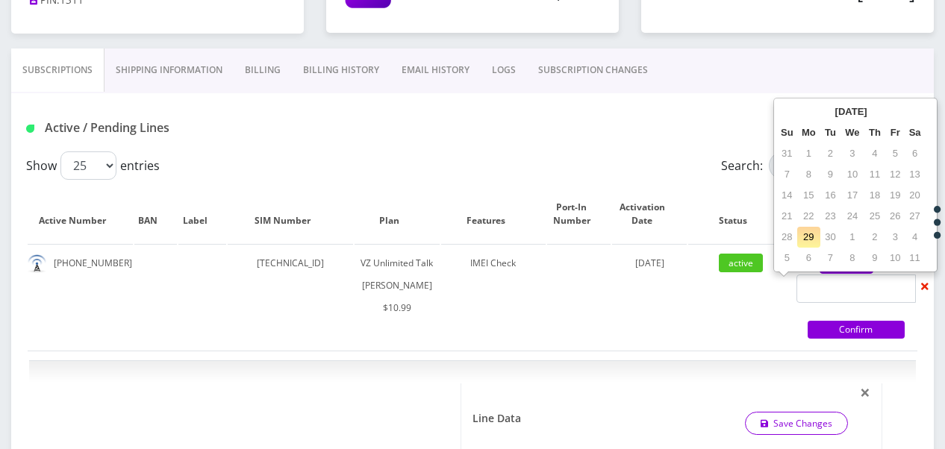
click at [809, 231] on td "29" at bounding box center [808, 237] width 23 height 21
type input "09/29/2025"
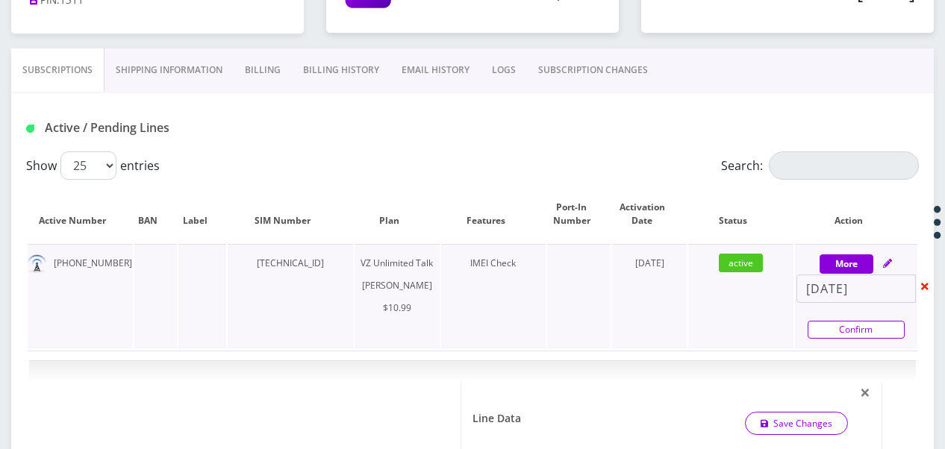
click at [845, 324] on link "Confirm" at bounding box center [856, 330] width 97 height 18
select select "366"
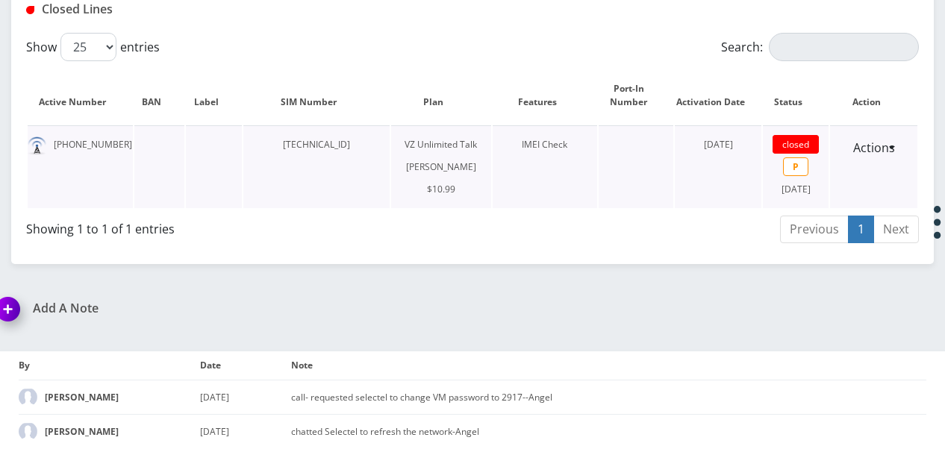
scroll to position [634, 0]
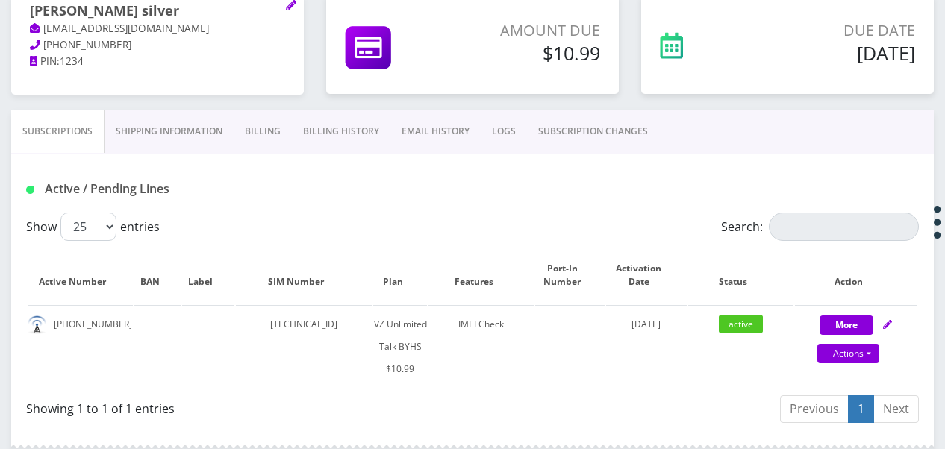
scroll to position [224, 0]
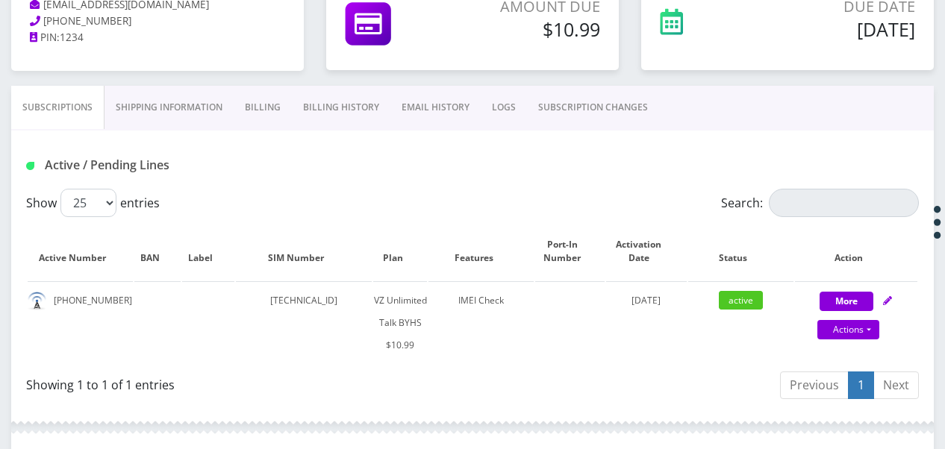
click at [599, 107] on link "SUBSCRIPTION CHANGES" at bounding box center [593, 107] width 132 height 43
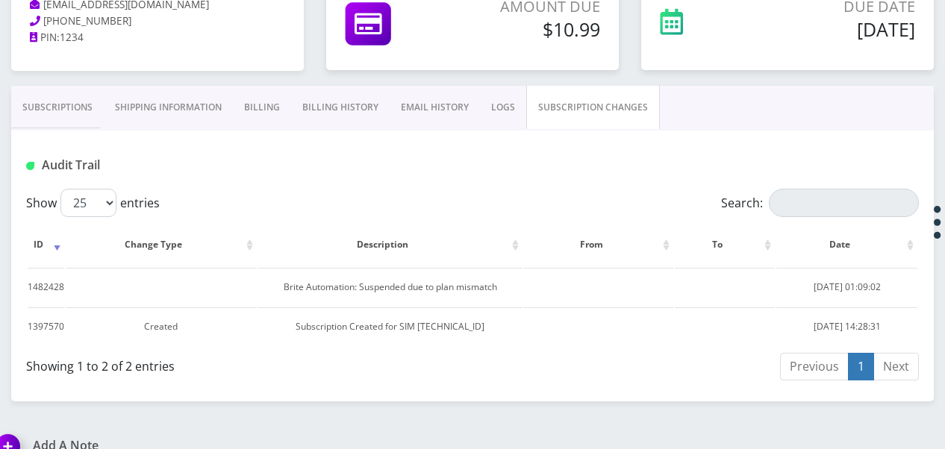
click at [29, 91] on link "Subscriptions" at bounding box center [57, 107] width 93 height 43
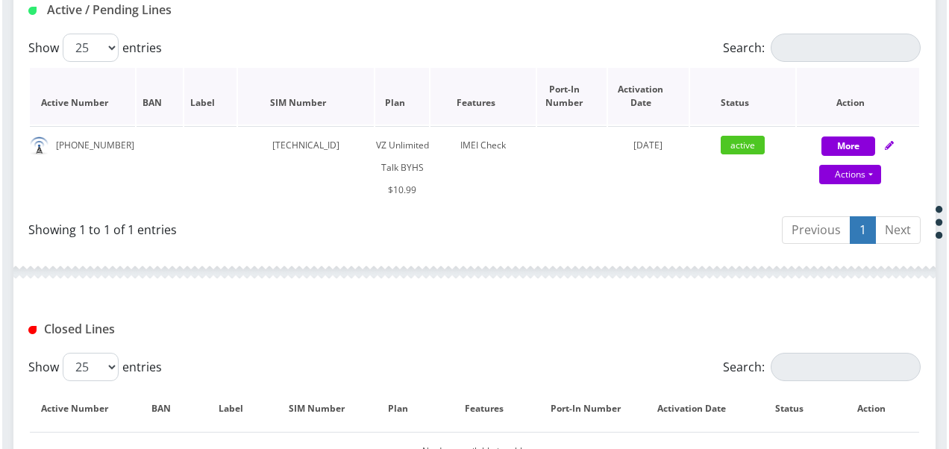
scroll to position [376, 0]
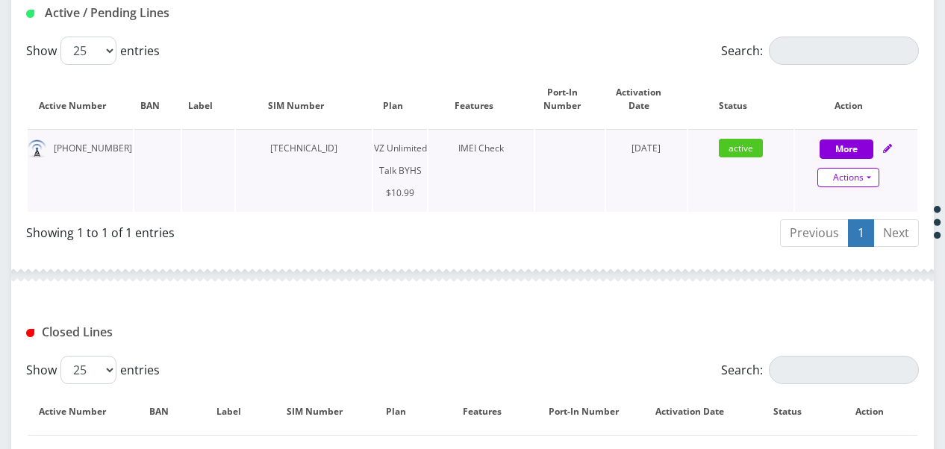
click at [873, 184] on link "Actions" at bounding box center [848, 177] width 62 height 19
select select "467"
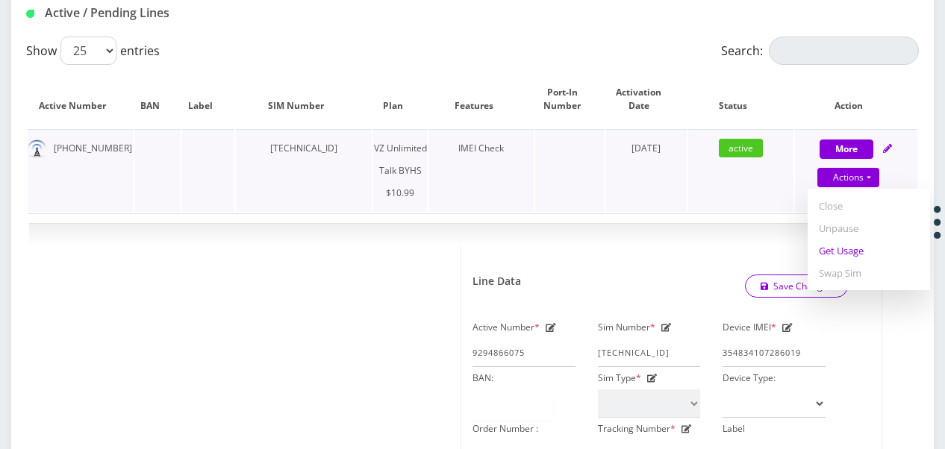
click at [831, 250] on link "Get Usage" at bounding box center [869, 251] width 122 height 22
select select "467"
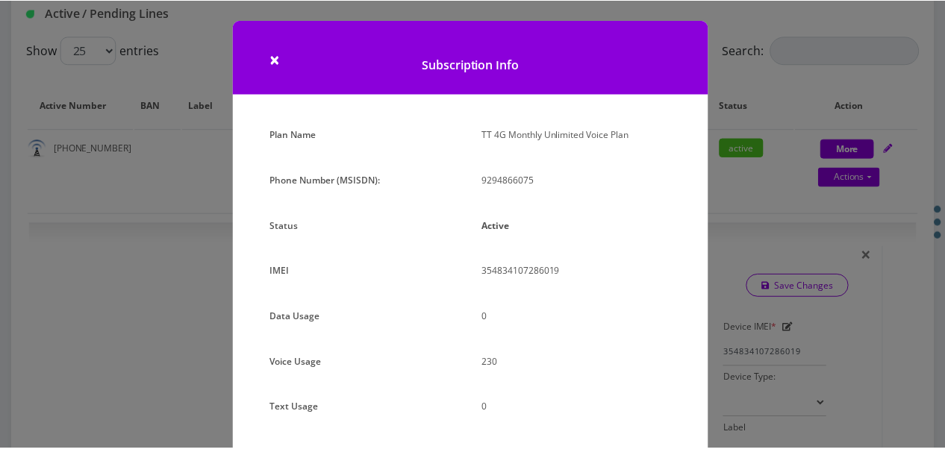
scroll to position [0, 0]
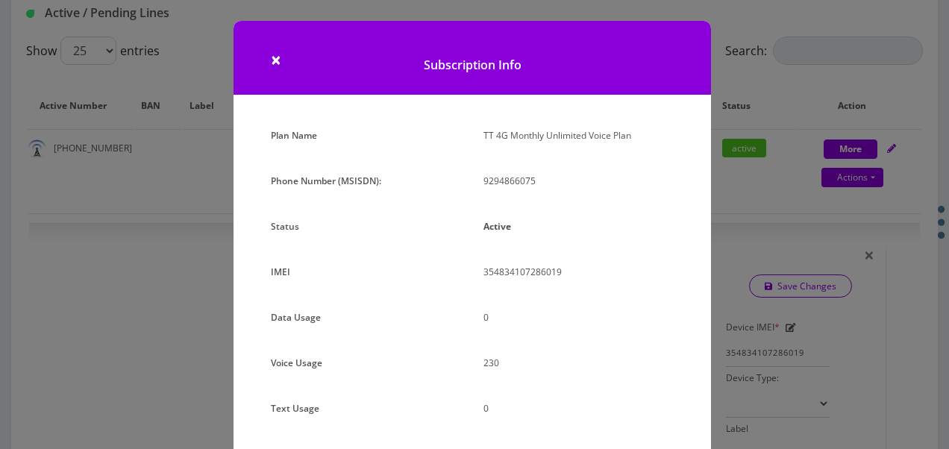
click at [831, 200] on div "× Subscription Info Plan Name TT 4G Monthly Unlimited Voice Plan Phone Number (…" at bounding box center [474, 224] width 949 height 449
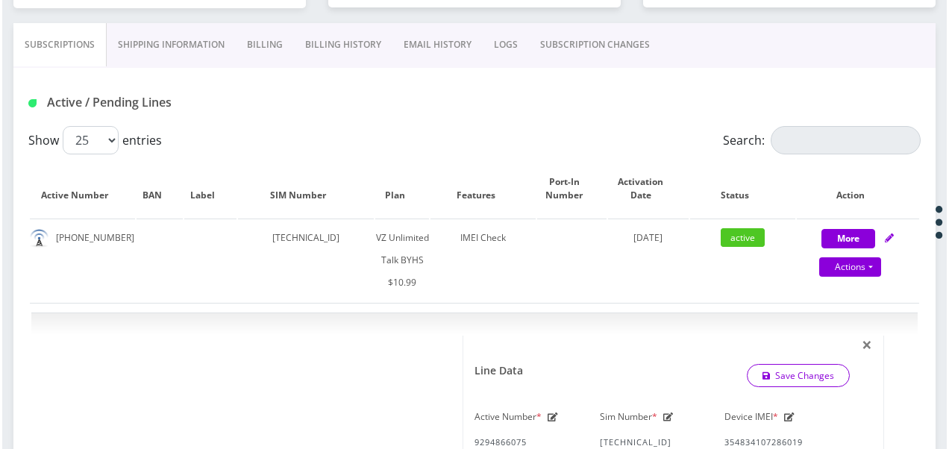
scroll to position [302, 0]
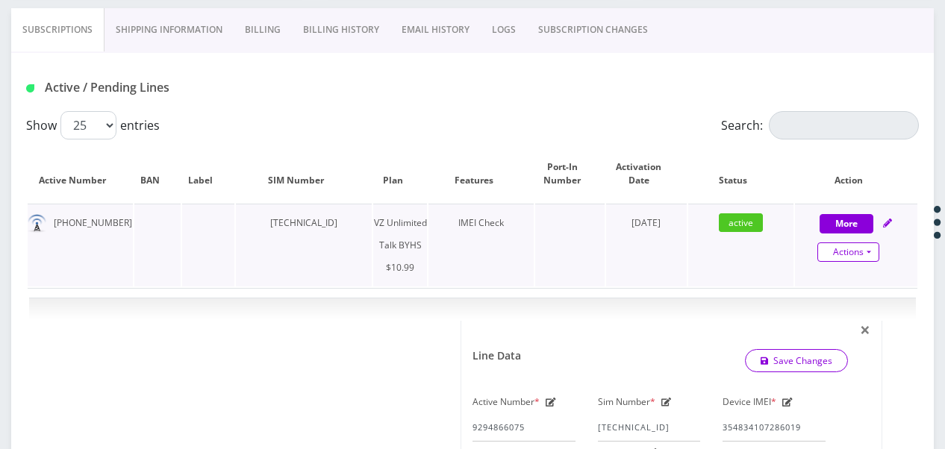
click at [860, 243] on link "Actions" at bounding box center [848, 252] width 62 height 19
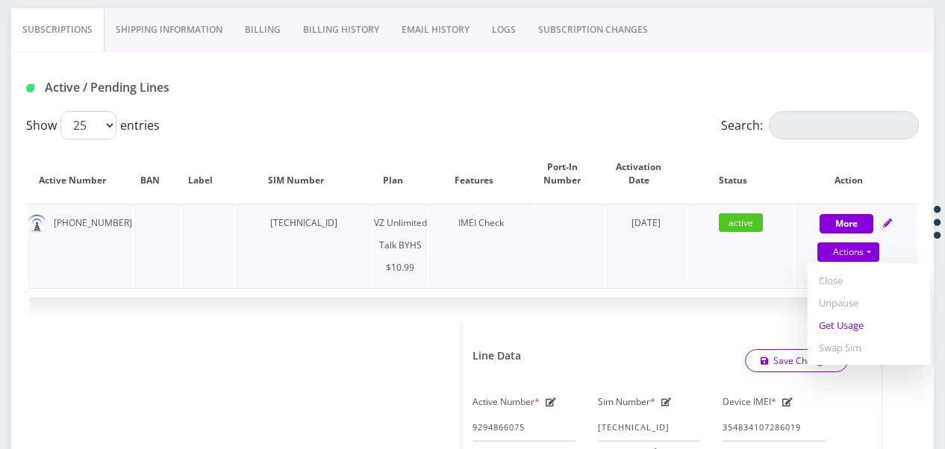
click at [842, 321] on link "Get Usage" at bounding box center [869, 325] width 122 height 22
select select "467"
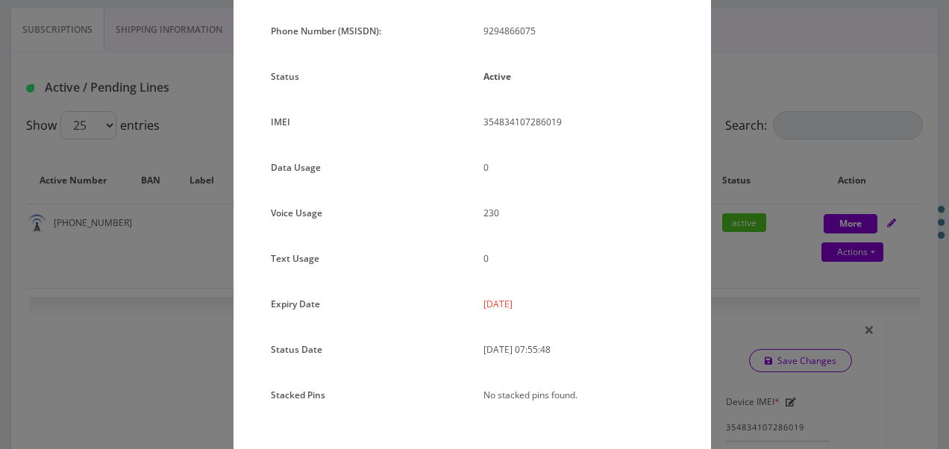
scroll to position [183, 0]
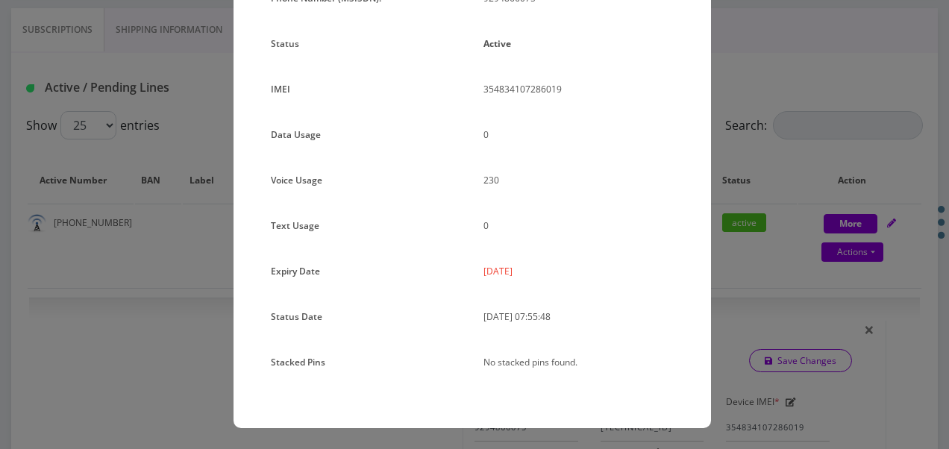
click at [732, 167] on div "× Subscription Info Plan Name TT 4G Monthly Unlimited Voice Plan Phone Number (…" at bounding box center [474, 224] width 949 height 449
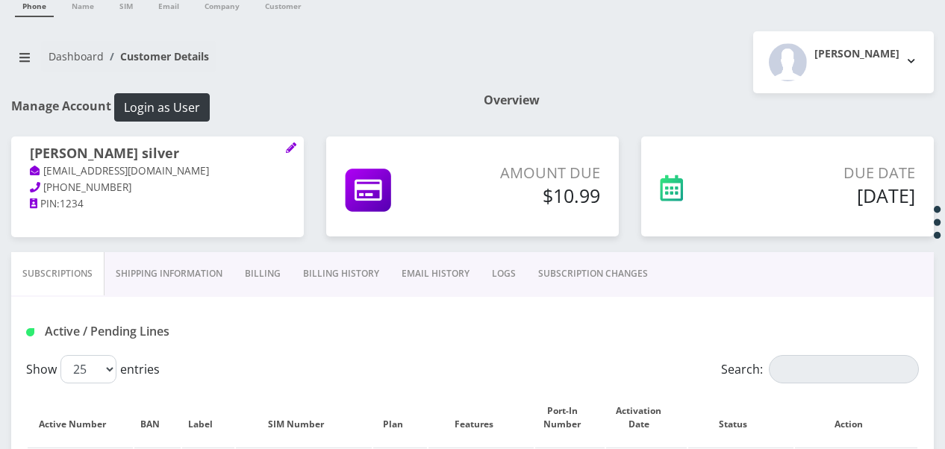
scroll to position [0, 0]
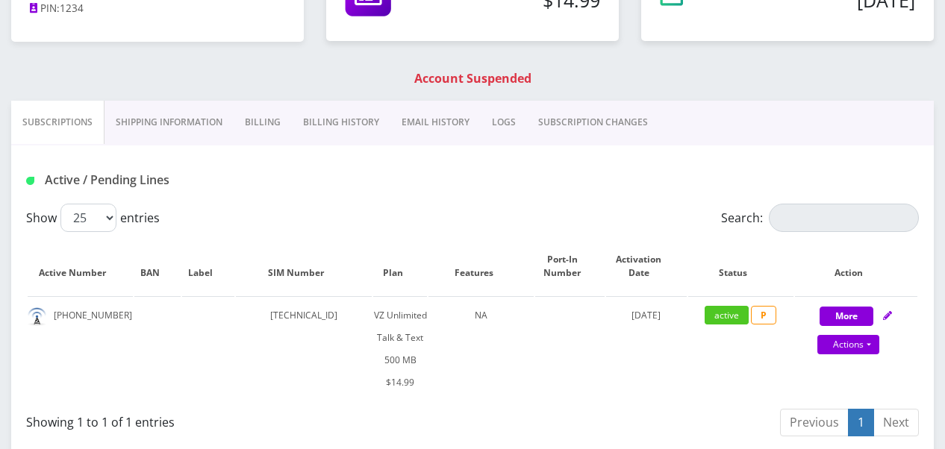
scroll to position [299, 0]
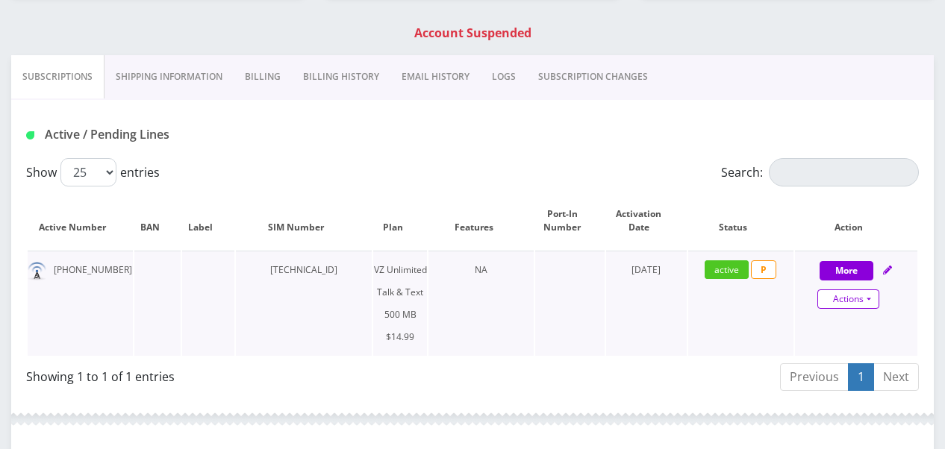
click at [869, 299] on link "Actions" at bounding box center [848, 299] width 62 height 19
select select "399"
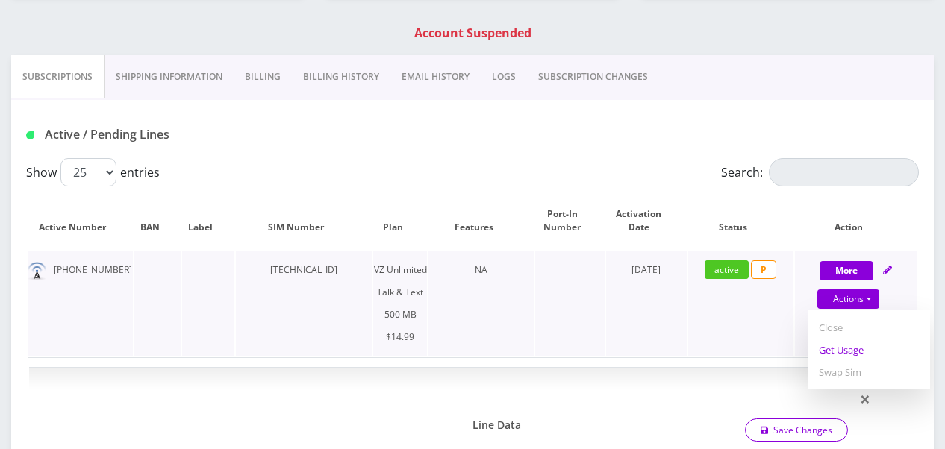
click at [864, 343] on link "Get Usage" at bounding box center [869, 350] width 122 height 22
select select "399"
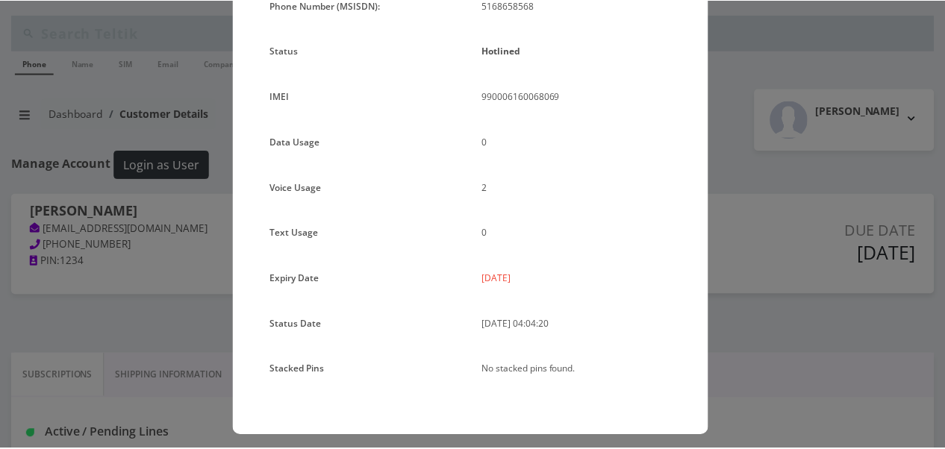
scroll to position [205, 0]
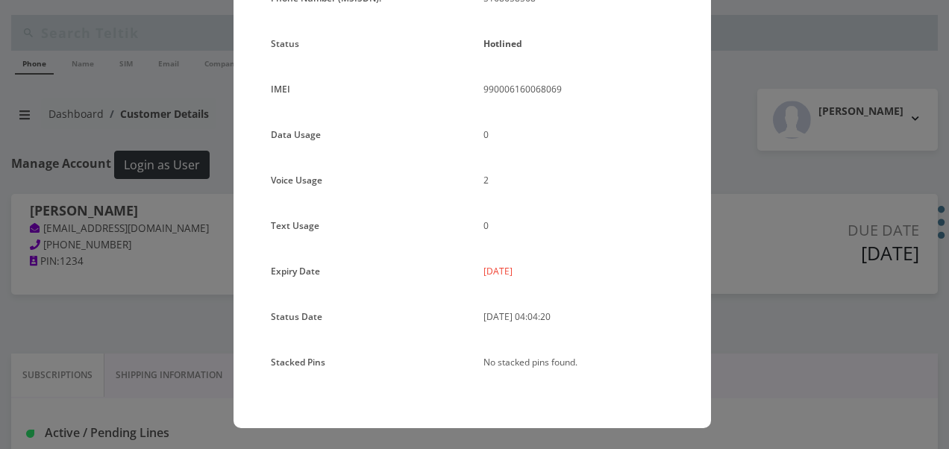
click at [749, 241] on div "× Subscription Info Plan Name TT 4G Monthly Unlimited Voice Text 500MB Plan Pho…" at bounding box center [474, 224] width 949 height 449
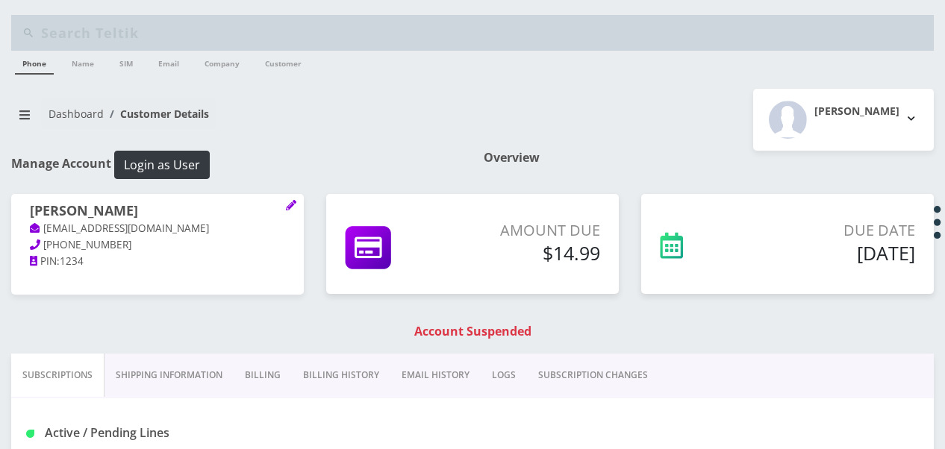
click at [251, 359] on link "Billing" at bounding box center [263, 375] width 58 height 43
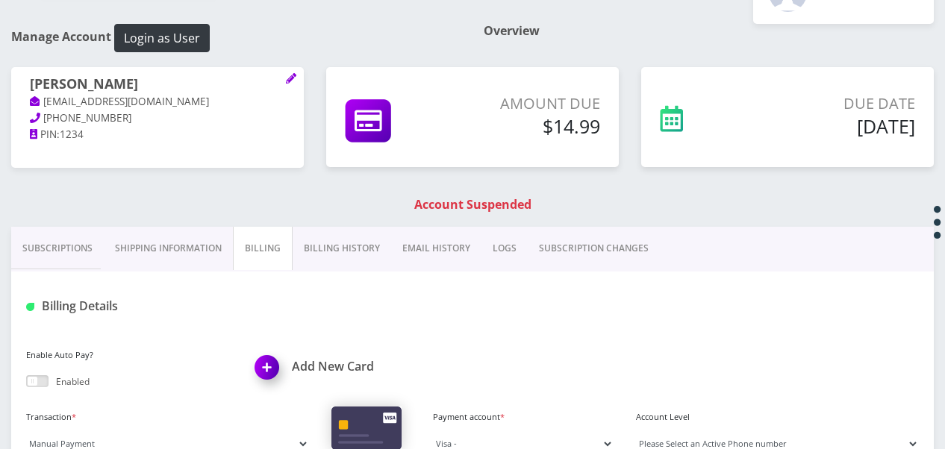
scroll to position [123, 0]
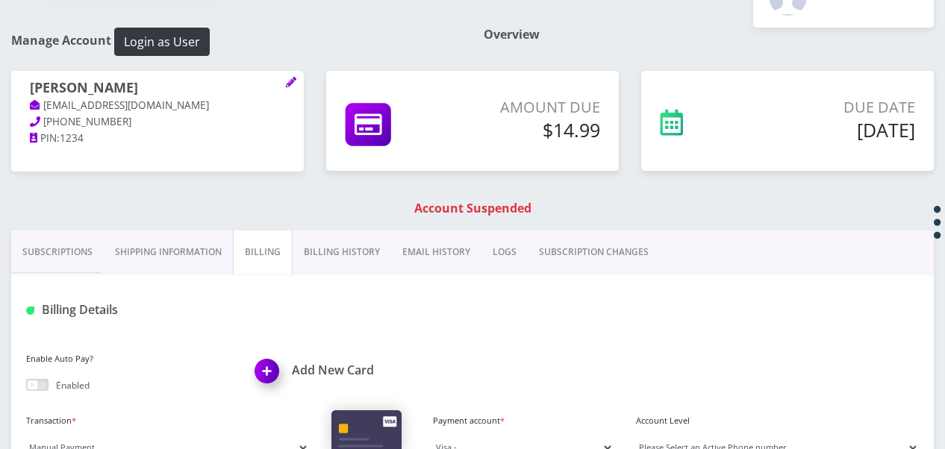
click at [55, 255] on link "Subscriptions" at bounding box center [57, 252] width 93 height 43
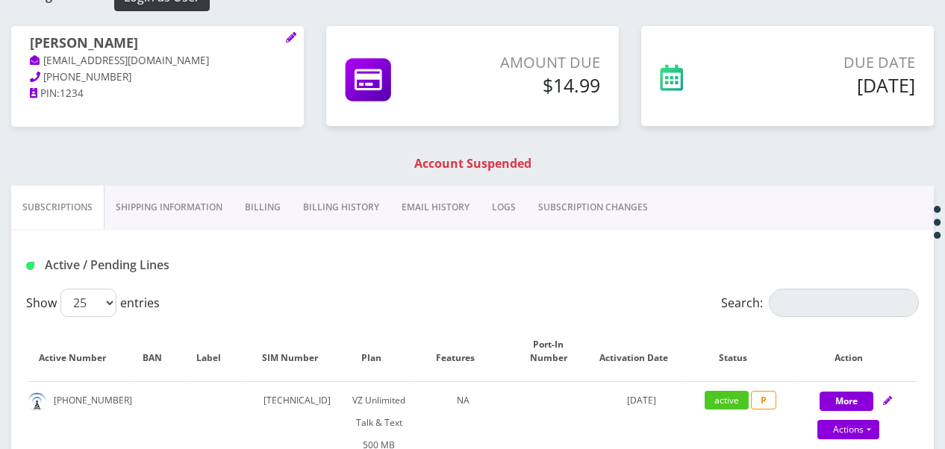
scroll to position [145, 0]
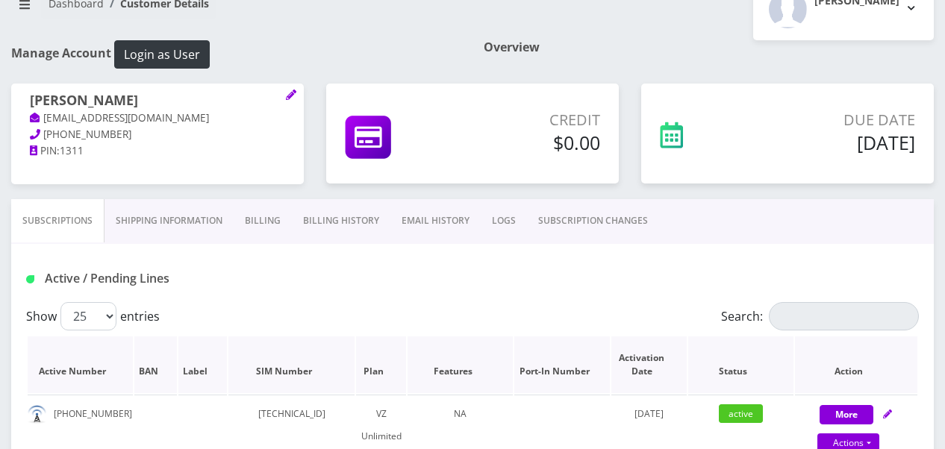
scroll to position [299, 0]
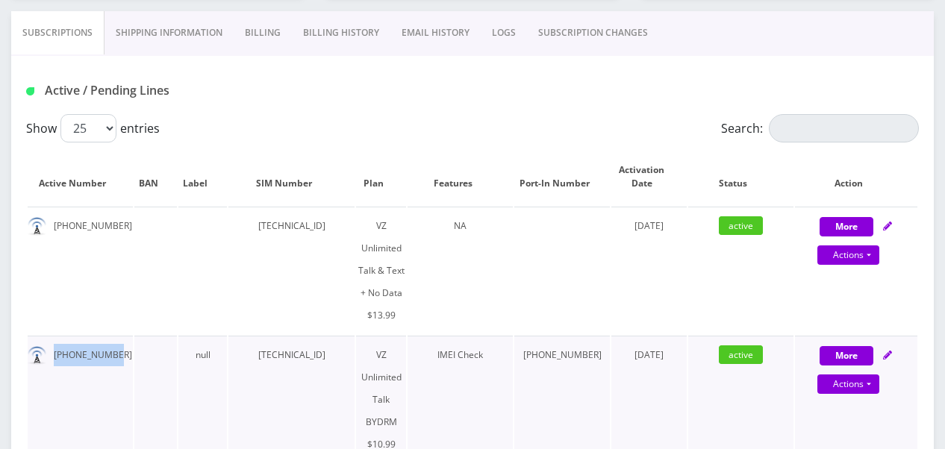
drag, startPoint x: 52, startPoint y: 328, endPoint x: 113, endPoint y: 322, distance: 61.4
click at [113, 336] on td "[PHONE_NUMBER]" at bounding box center [80, 400] width 105 height 128
drag, startPoint x: 113, startPoint y: 322, endPoint x: 102, endPoint y: 335, distance: 17.4
copy td "[PHONE_NUMBER]"
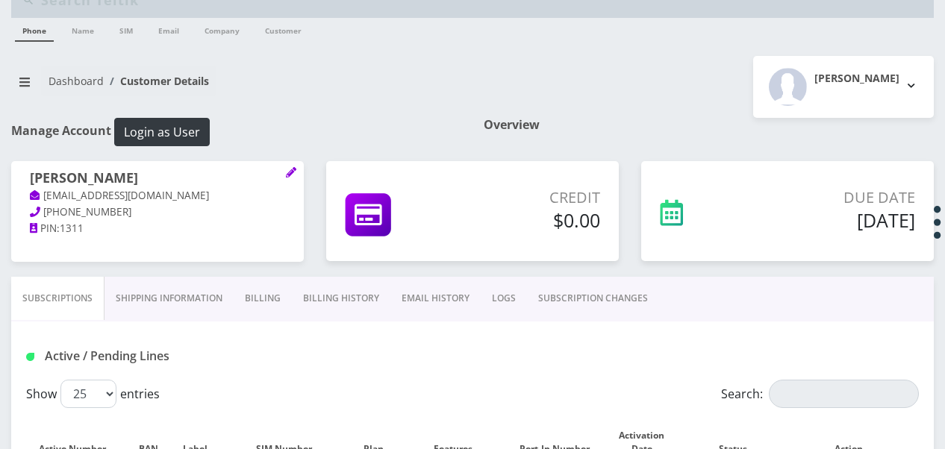
scroll to position [0, 0]
